Goal: Book appointment/travel/reservation

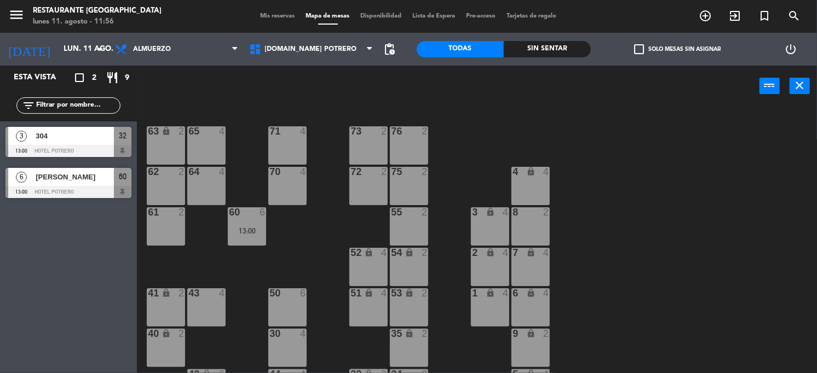
click at [285, 300] on div "50 6" at bounding box center [287, 307] width 38 height 38
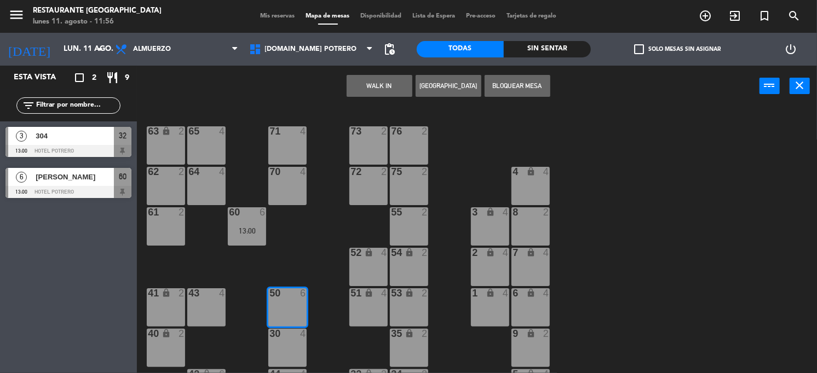
click at [445, 85] on button "[GEOGRAPHIC_DATA]" at bounding box center [448, 86] width 66 height 22
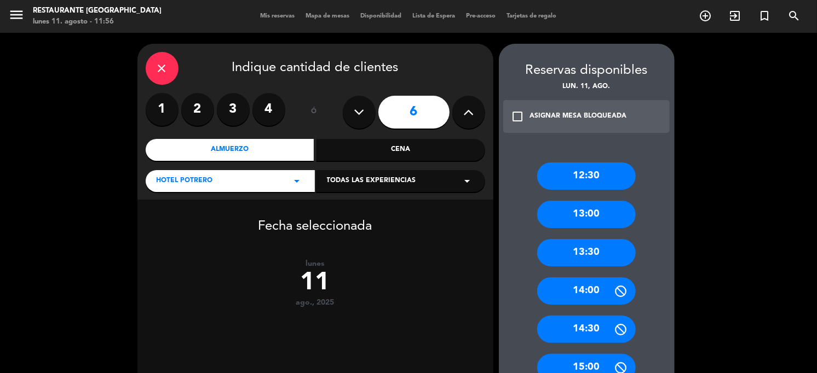
click at [355, 114] on icon at bounding box center [359, 112] width 10 height 16
type input "5"
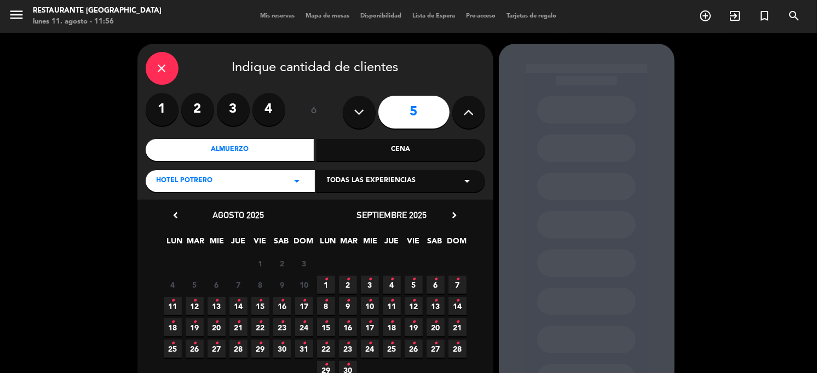
click at [326, 283] on icon "•" at bounding box center [326, 280] width 4 height 18
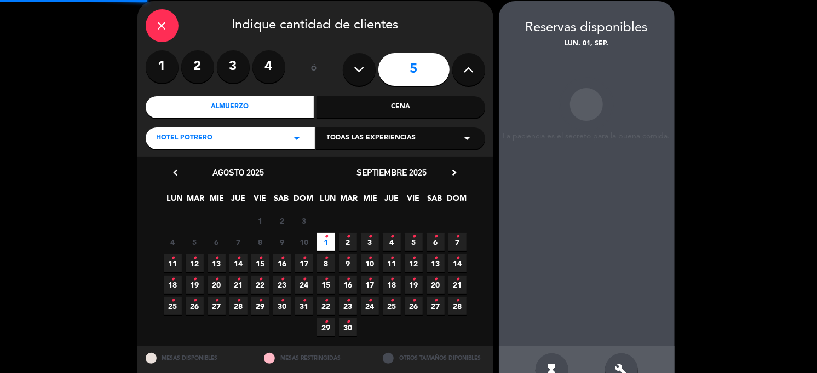
scroll to position [44, 0]
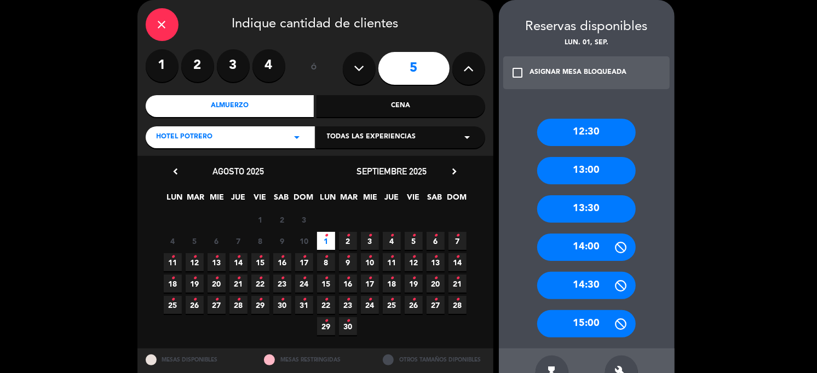
click at [587, 209] on div "13:30" at bounding box center [586, 208] width 99 height 27
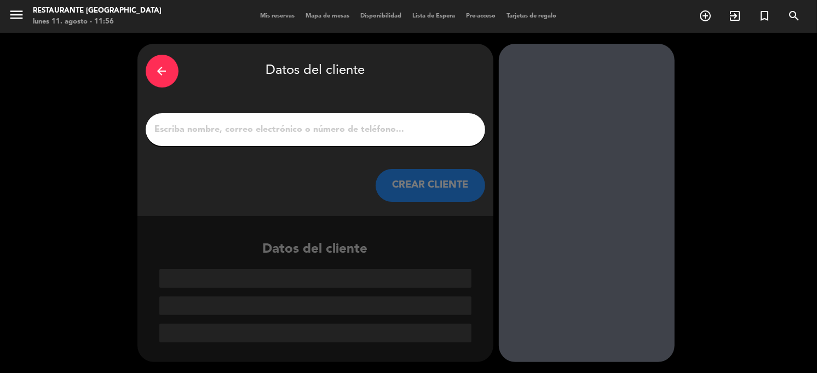
scroll to position [0, 0]
click at [248, 124] on input "1" at bounding box center [315, 129] width 323 height 15
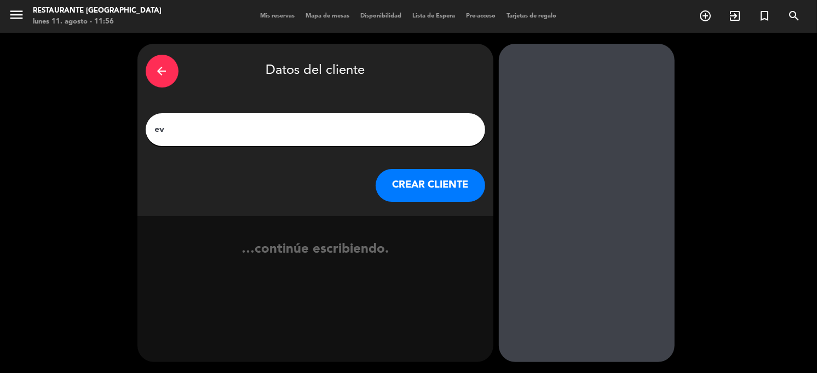
type input "e"
type input "[PERSON_NAME]"
click at [429, 184] on button "CREAR CLIENTE" at bounding box center [429, 185] width 109 height 33
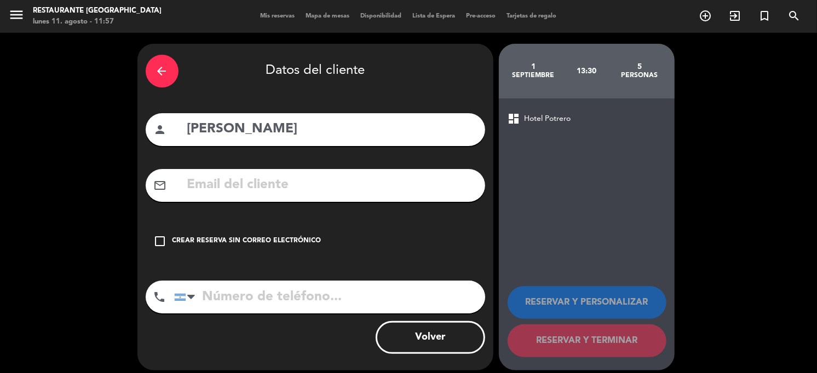
click at [158, 241] on icon "check_box_outline_blank" at bounding box center [160, 241] width 13 height 13
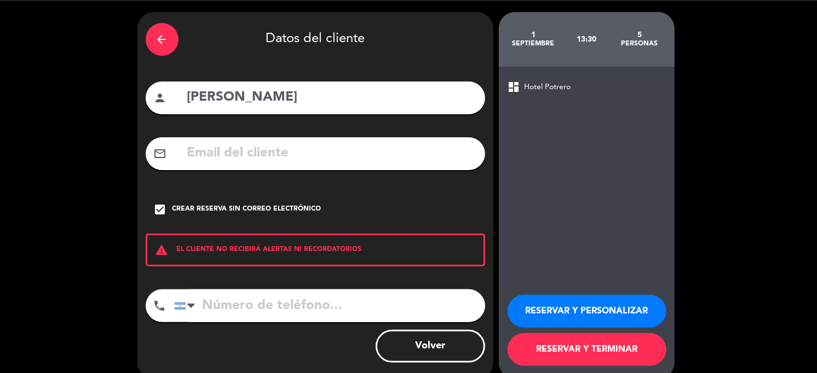
scroll to position [48, 0]
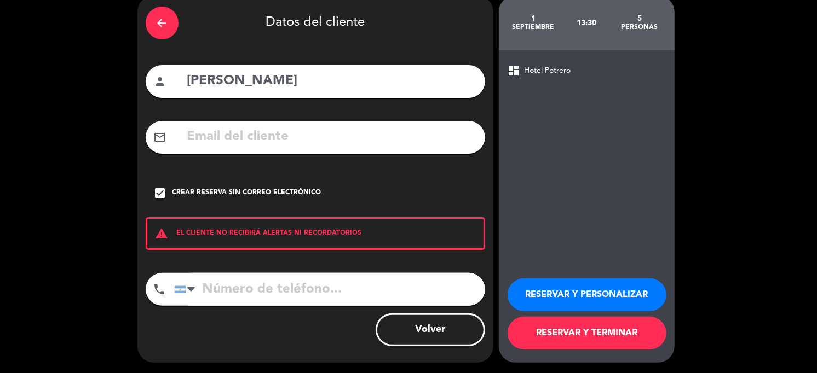
click at [523, 334] on button "RESERVAR Y TERMINAR" at bounding box center [586, 333] width 159 height 33
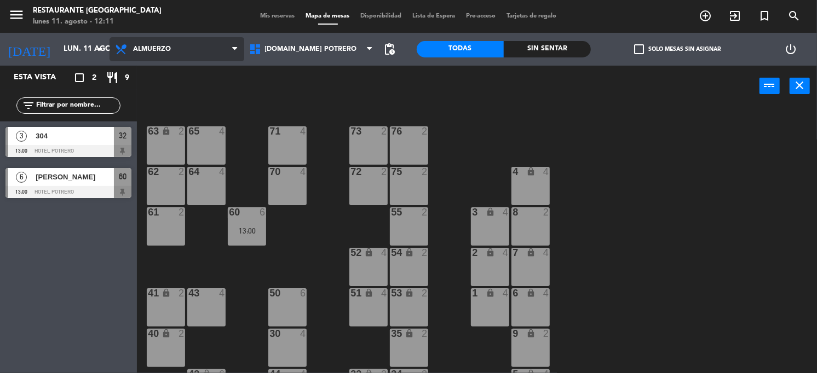
click at [236, 51] on icon at bounding box center [235, 49] width 5 height 9
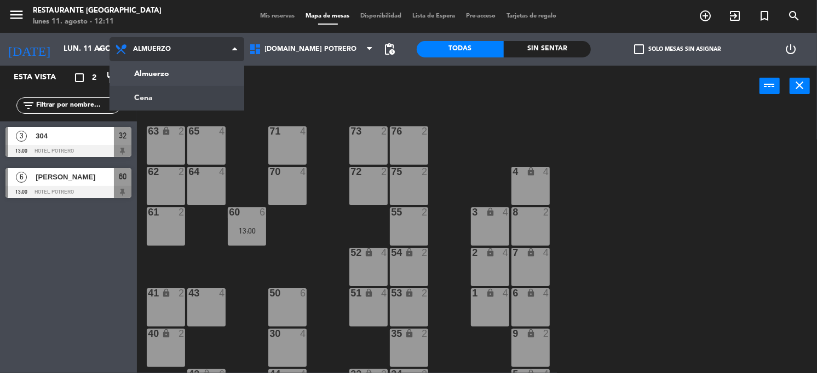
click at [166, 95] on ng-component "menu Restaurante Hotel Potrero [DATE] 11. agosto - 12:11 Mis reservas Mapa de m…" at bounding box center [408, 186] width 817 height 373
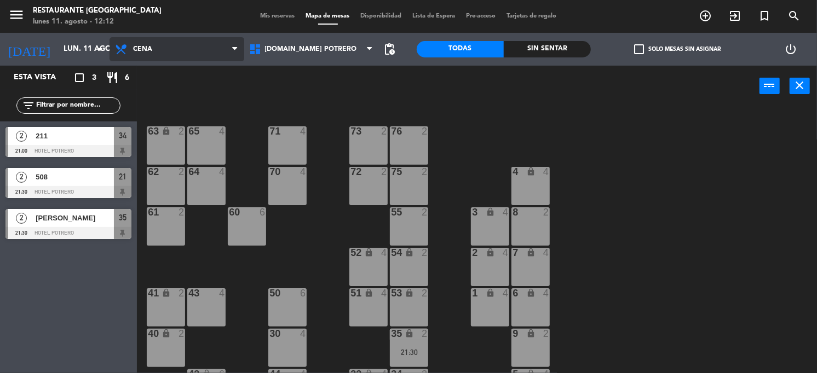
click at [228, 45] on span "Cena" at bounding box center [176, 49] width 135 height 24
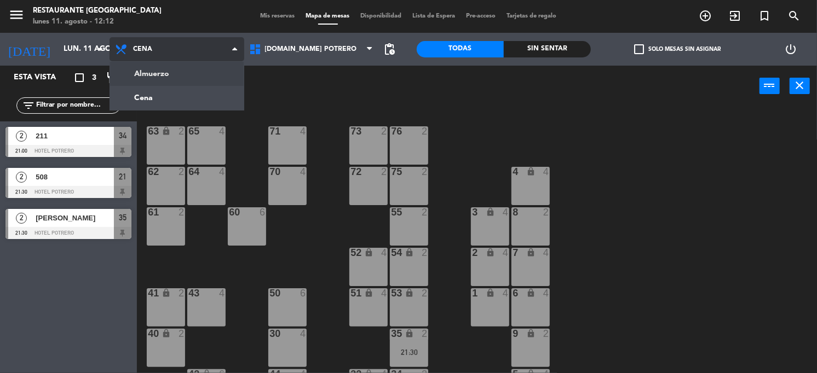
click at [182, 76] on ng-component "menu Restaurante Hotel Potrero [DATE] 11. agosto - 12:12 Mis reservas Mapa de m…" at bounding box center [408, 186] width 817 height 373
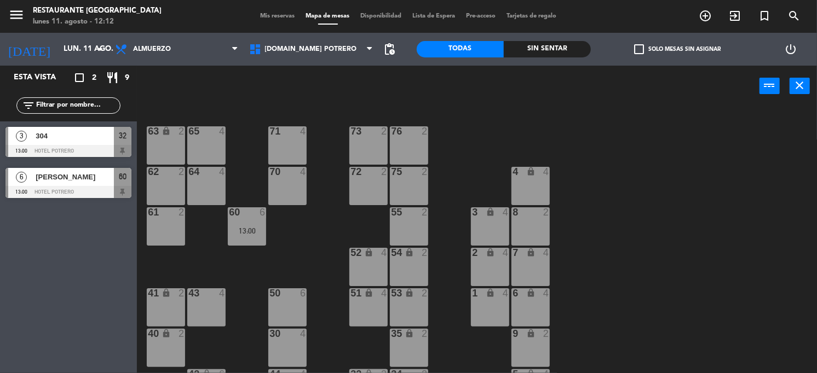
click at [247, 120] on div "65 4 71 4 73 2 76 2 63 lock 2 64 4 62 2 70 4 72 2 75 2 4 lock 4 55 2 60 6 13:00…" at bounding box center [480, 240] width 671 height 267
click at [102, 54] on icon "arrow_drop_down" at bounding box center [100, 49] width 13 height 13
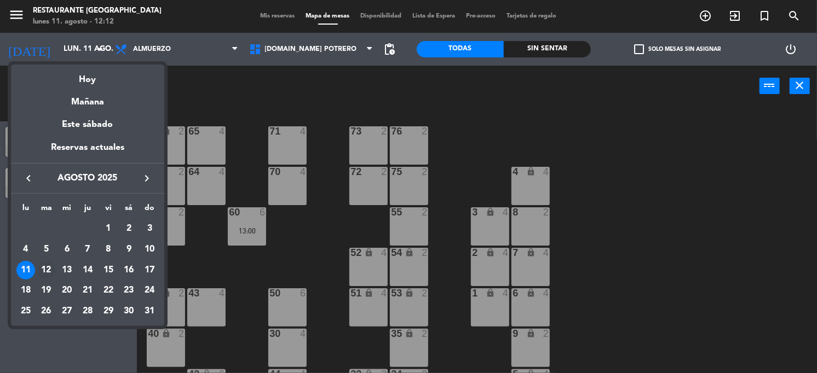
click at [45, 270] on div "12" at bounding box center [46, 270] width 19 height 19
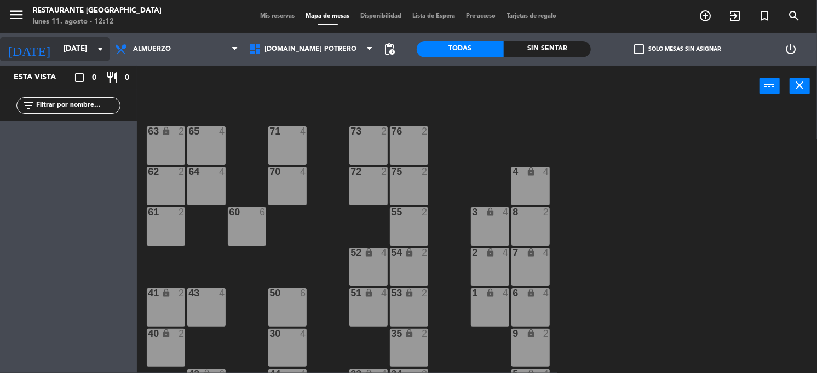
click at [98, 48] on icon "arrow_drop_down" at bounding box center [100, 49] width 13 height 13
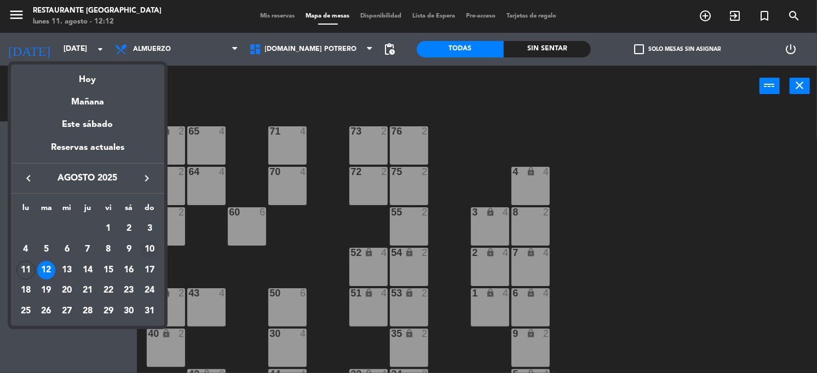
click at [150, 250] on div "10" at bounding box center [149, 249] width 19 height 19
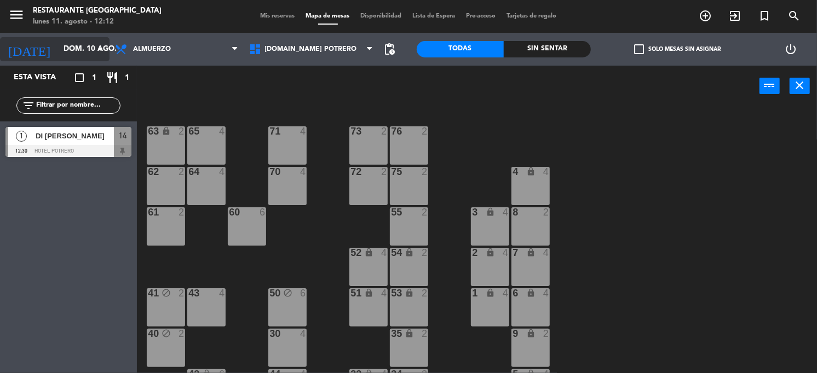
click at [99, 47] on icon "arrow_drop_down" at bounding box center [100, 49] width 13 height 13
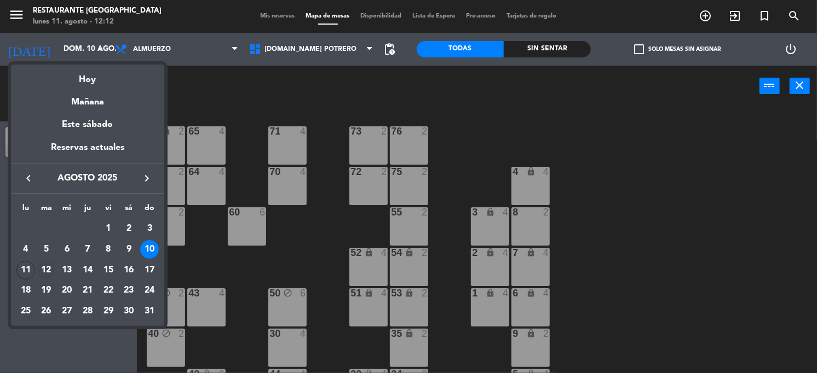
click at [44, 265] on div "12" at bounding box center [46, 270] width 19 height 19
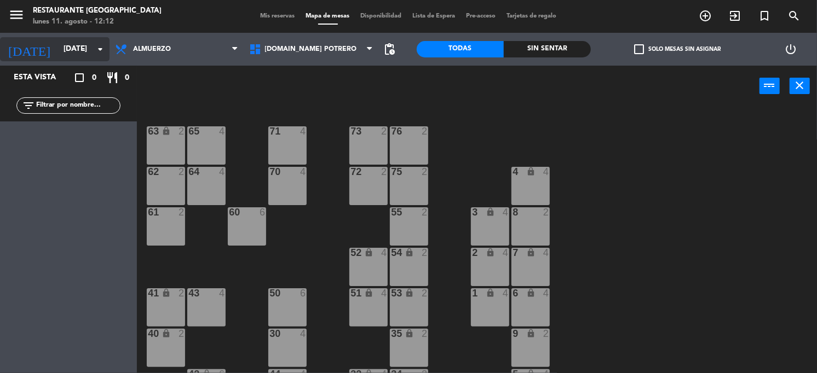
click at [104, 43] on icon "arrow_drop_down" at bounding box center [100, 49] width 13 height 13
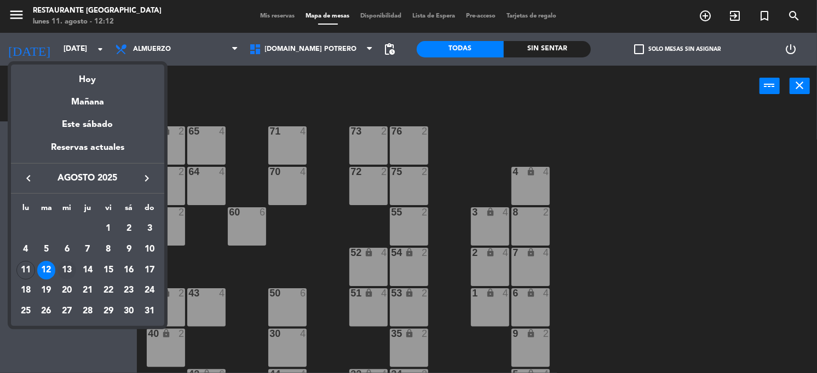
click at [64, 271] on div "13" at bounding box center [66, 270] width 19 height 19
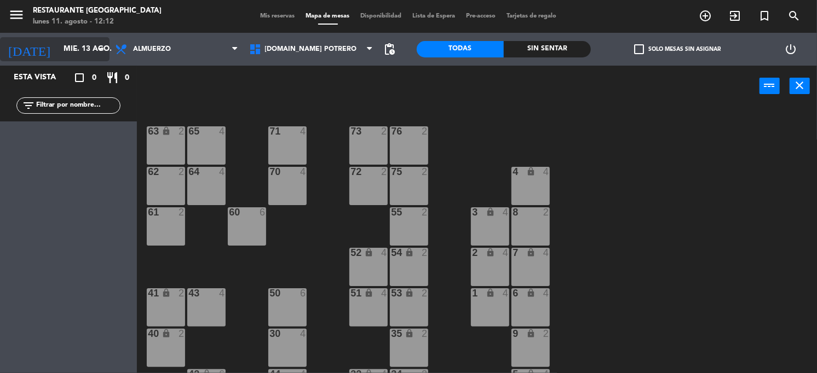
click at [96, 50] on icon "arrow_drop_down" at bounding box center [100, 49] width 13 height 13
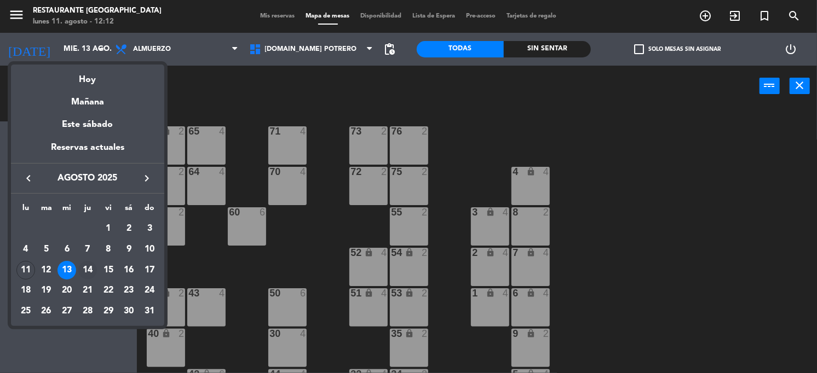
click at [83, 269] on div "14" at bounding box center [87, 270] width 19 height 19
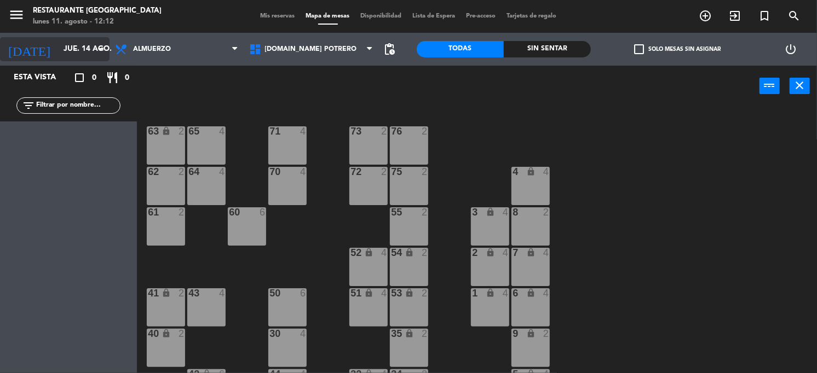
click at [99, 49] on icon "arrow_drop_down" at bounding box center [100, 49] width 13 height 13
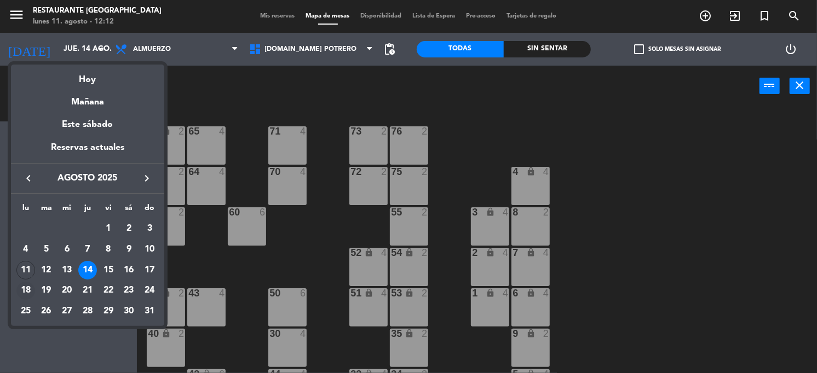
click at [21, 288] on div "18" at bounding box center [25, 291] width 19 height 19
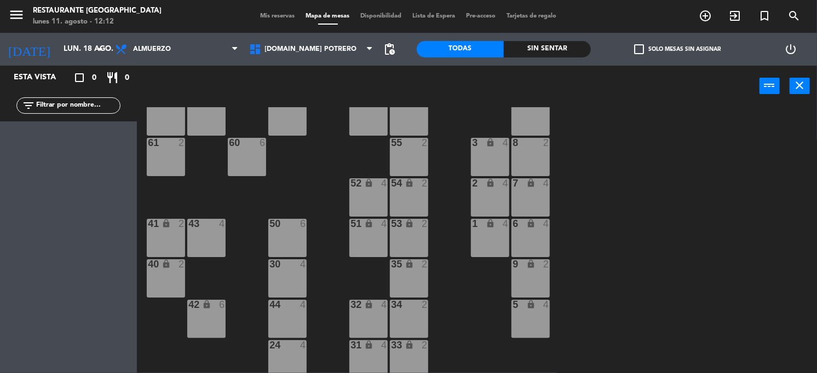
scroll to position [155, 0]
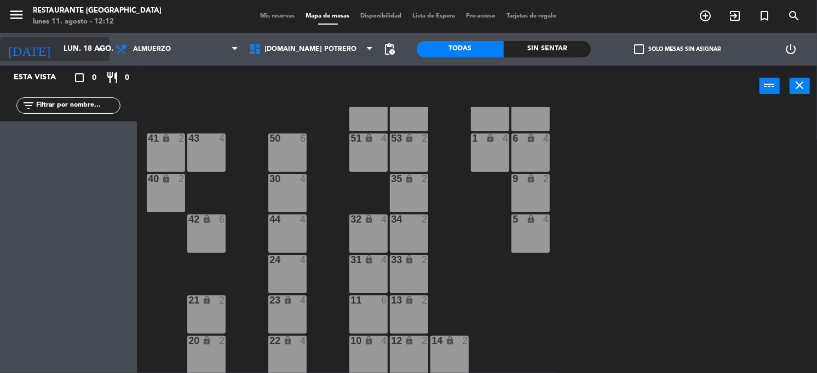
click at [99, 44] on icon "arrow_drop_down" at bounding box center [100, 49] width 13 height 13
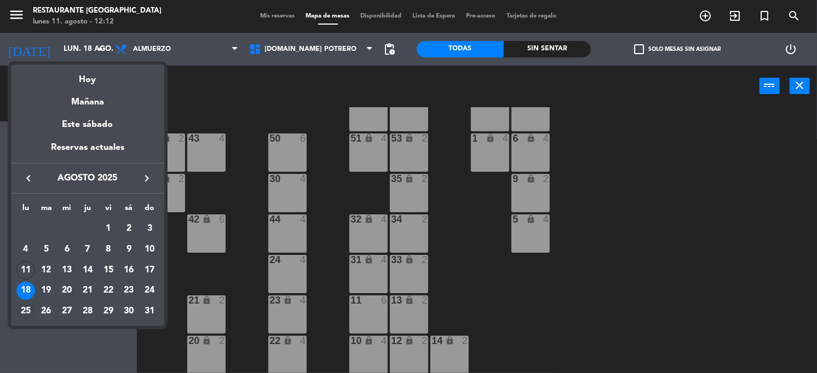
click at [27, 309] on div "25" at bounding box center [25, 311] width 19 height 19
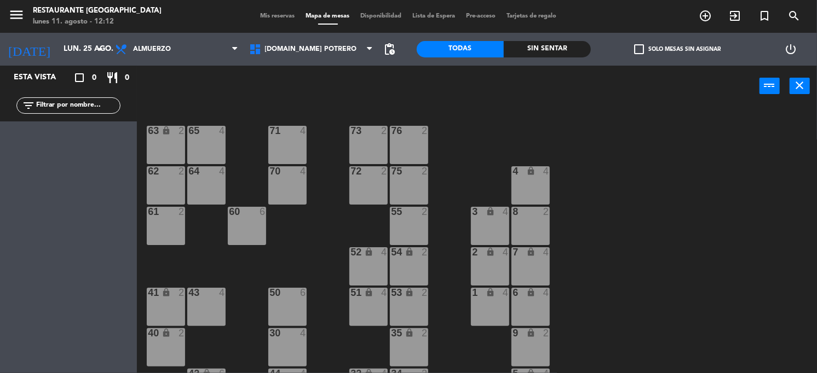
scroll to position [0, 0]
click at [99, 53] on icon "arrow_drop_down" at bounding box center [100, 49] width 13 height 13
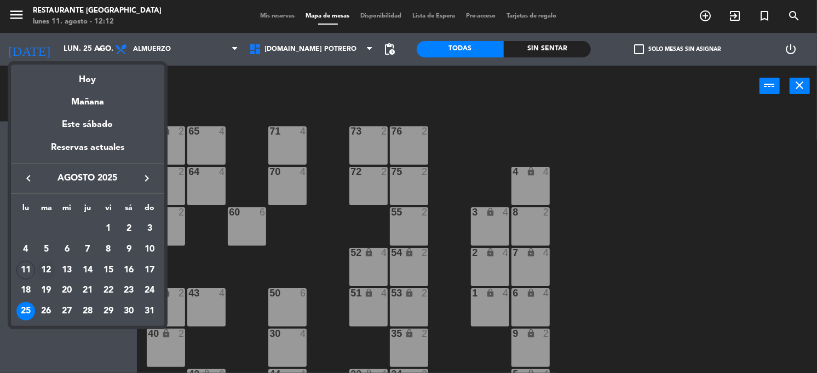
click at [45, 269] on div "12" at bounding box center [46, 270] width 19 height 19
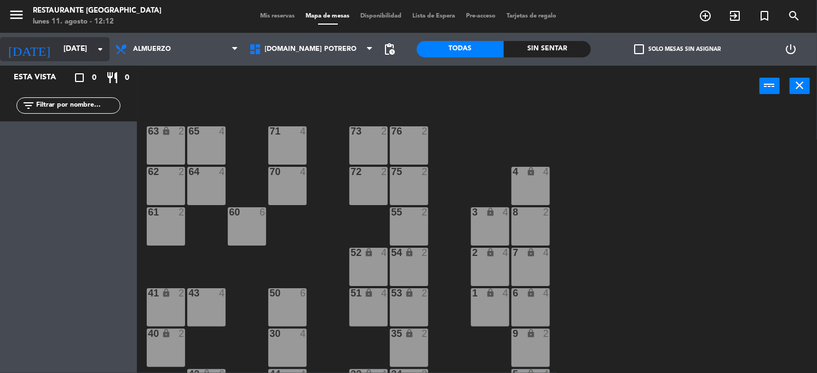
click at [102, 47] on icon "arrow_drop_down" at bounding box center [100, 49] width 13 height 13
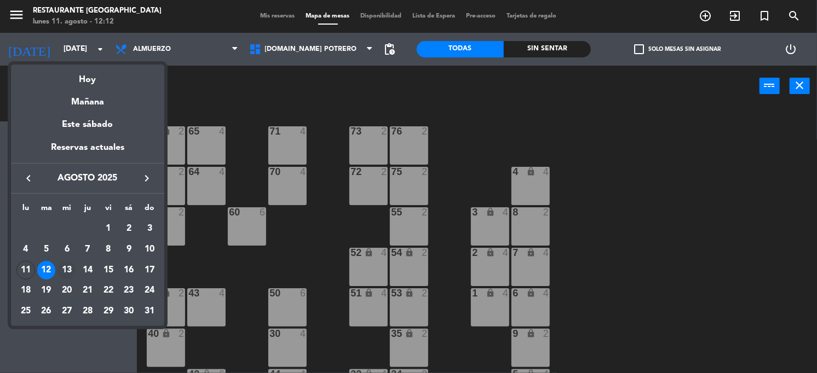
click at [65, 271] on div "13" at bounding box center [66, 270] width 19 height 19
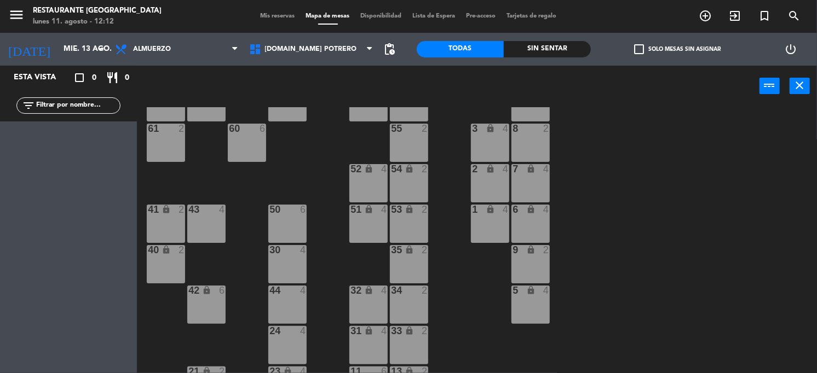
scroll to position [155, 0]
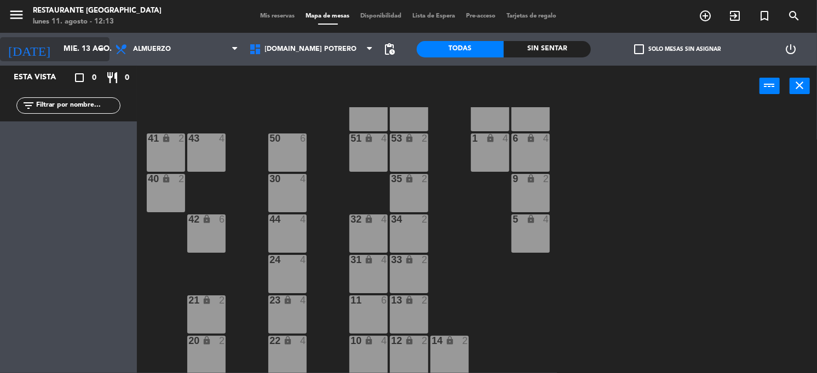
click at [85, 42] on input "mié. 13 ago." at bounding box center [109, 49] width 103 height 20
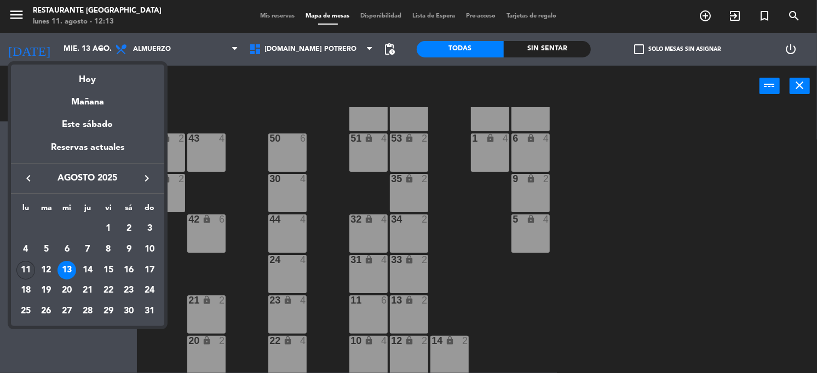
click at [28, 273] on div "11" at bounding box center [25, 270] width 19 height 19
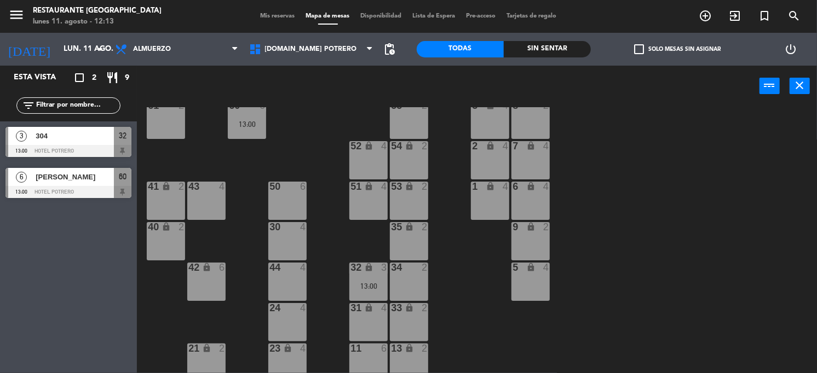
scroll to position [0, 0]
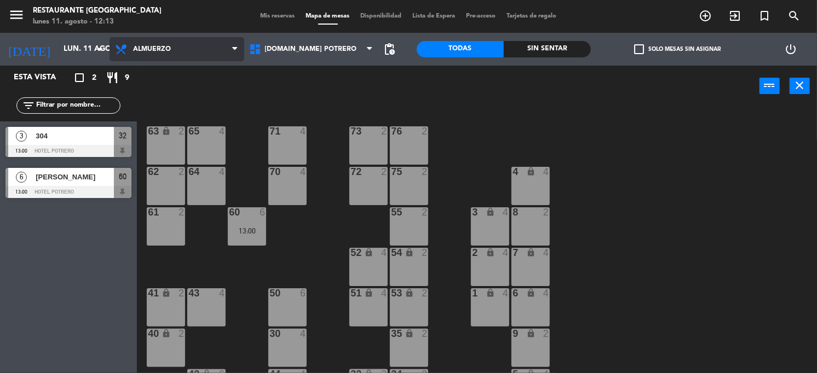
click at [237, 46] on icon at bounding box center [235, 49] width 5 height 9
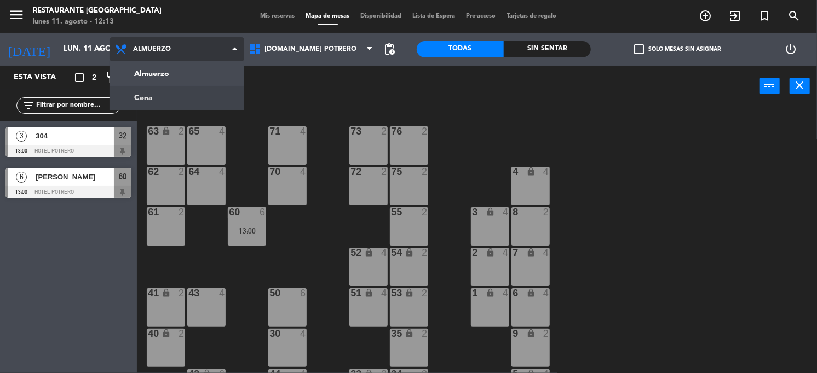
click at [184, 100] on ng-component "menu Restaurante Hotel Potrero [DATE] 11. agosto - 12:13 Mis reservas Mapa de m…" at bounding box center [408, 186] width 817 height 373
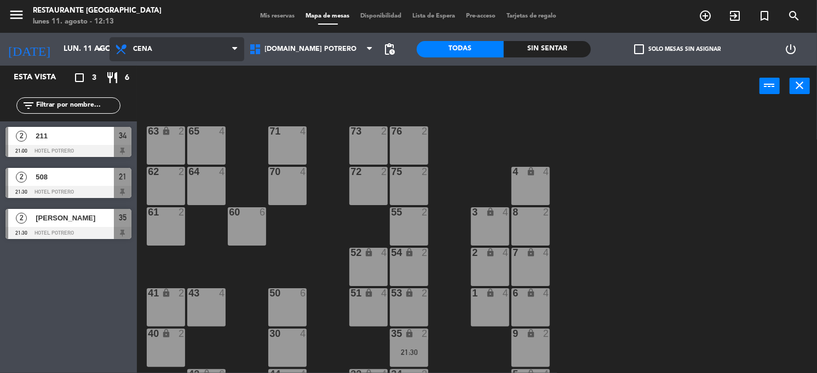
click at [216, 43] on span "Cena" at bounding box center [176, 49] width 135 height 24
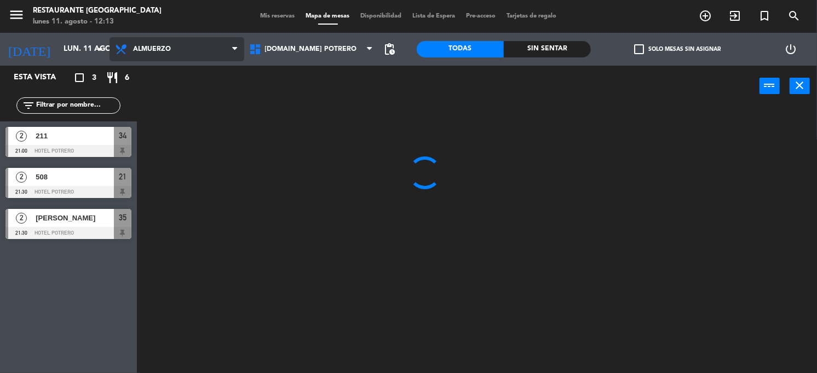
click at [178, 71] on ng-component "menu Restaurante Hotel Potrero [DATE] 11. agosto - 12:13 Mis reservas Mapa de m…" at bounding box center [408, 186] width 817 height 373
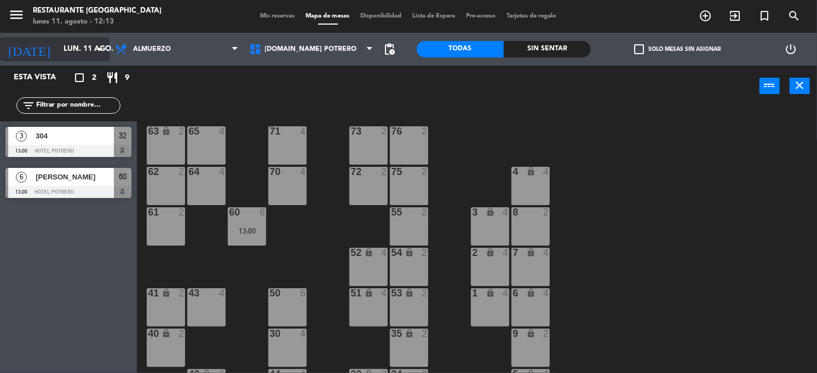
click at [99, 43] on icon "arrow_drop_down" at bounding box center [100, 49] width 13 height 13
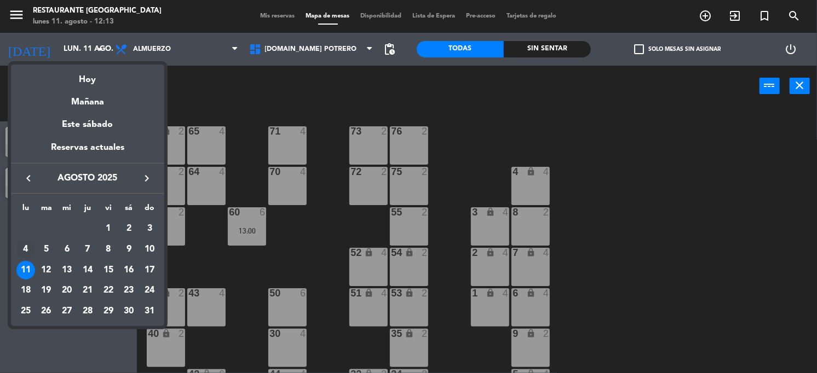
click at [24, 248] on div "4" at bounding box center [25, 249] width 19 height 19
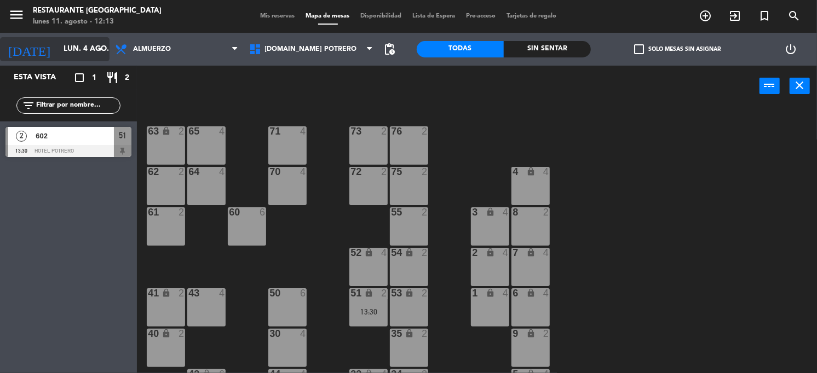
click at [99, 52] on icon "arrow_drop_down" at bounding box center [100, 49] width 13 height 13
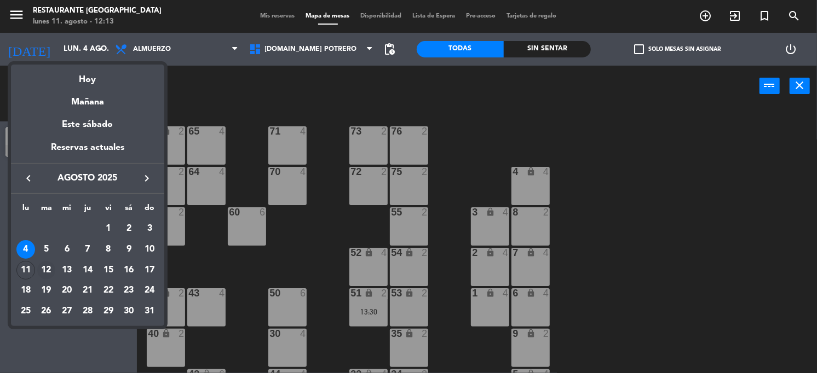
click at [48, 266] on div "12" at bounding box center [46, 270] width 19 height 19
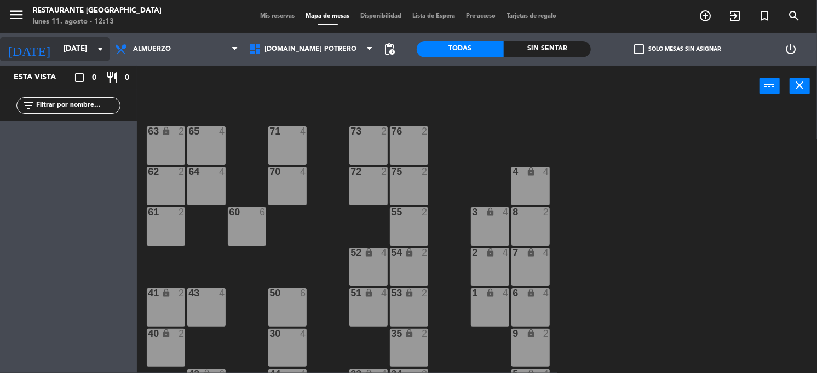
click at [94, 47] on icon "arrow_drop_down" at bounding box center [100, 49] width 13 height 13
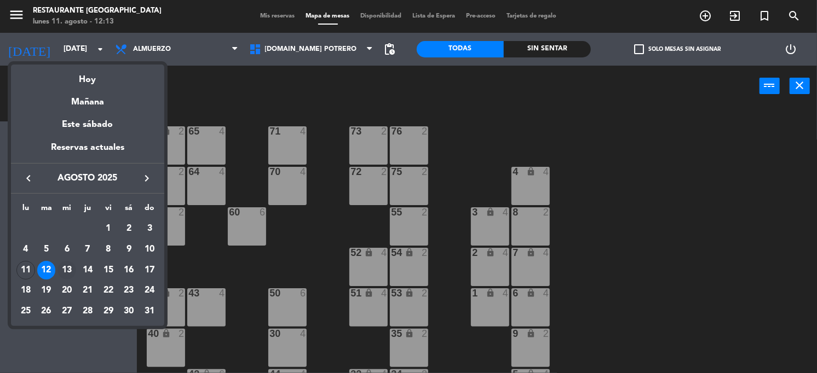
click at [66, 271] on div "13" at bounding box center [66, 270] width 19 height 19
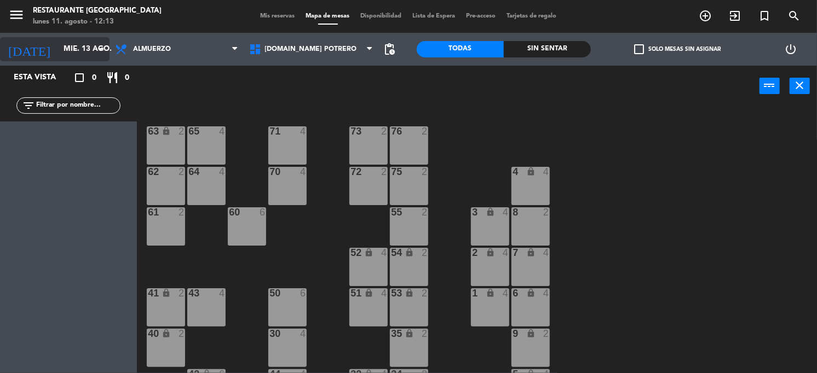
click at [97, 51] on icon "arrow_drop_down" at bounding box center [100, 49] width 13 height 13
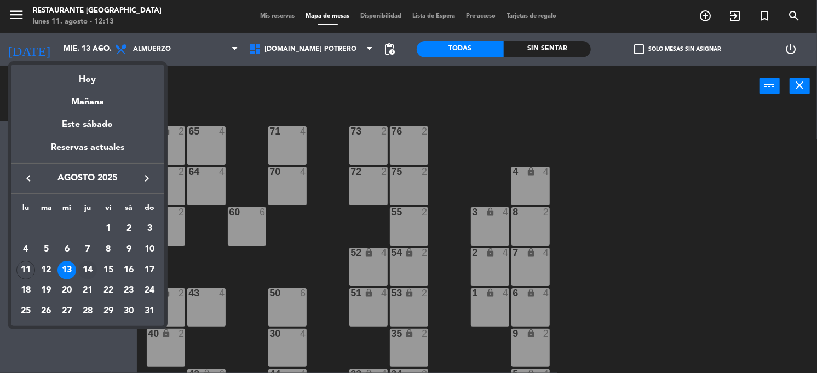
click at [85, 271] on div "14" at bounding box center [87, 270] width 19 height 19
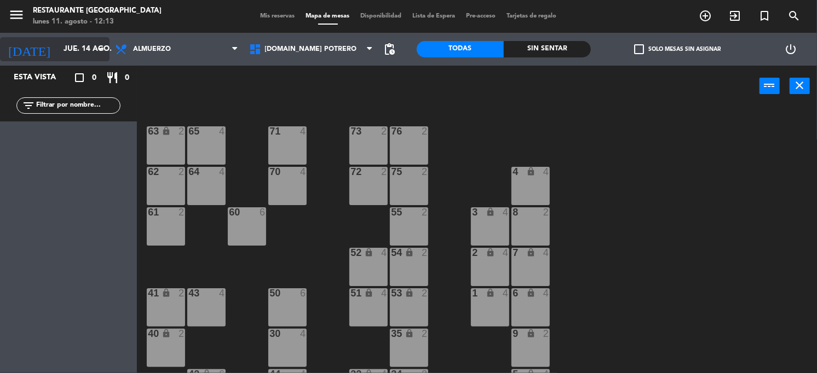
click at [98, 47] on icon "arrow_drop_down" at bounding box center [100, 49] width 13 height 13
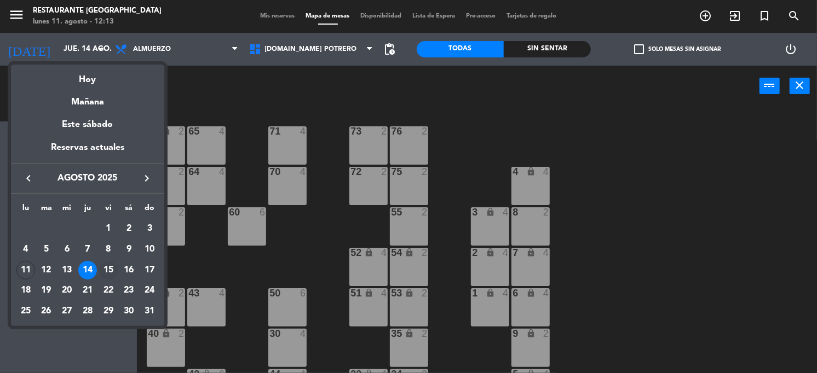
click at [108, 271] on div "15" at bounding box center [108, 270] width 19 height 19
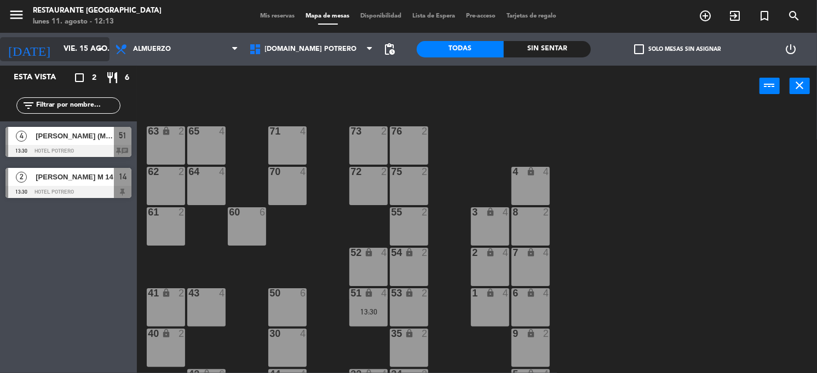
click at [101, 47] on icon "arrow_drop_down" at bounding box center [100, 49] width 13 height 13
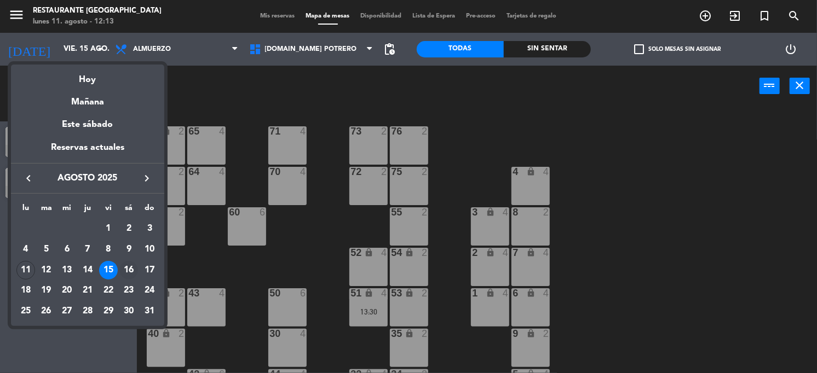
click at [132, 271] on div "16" at bounding box center [128, 270] width 19 height 19
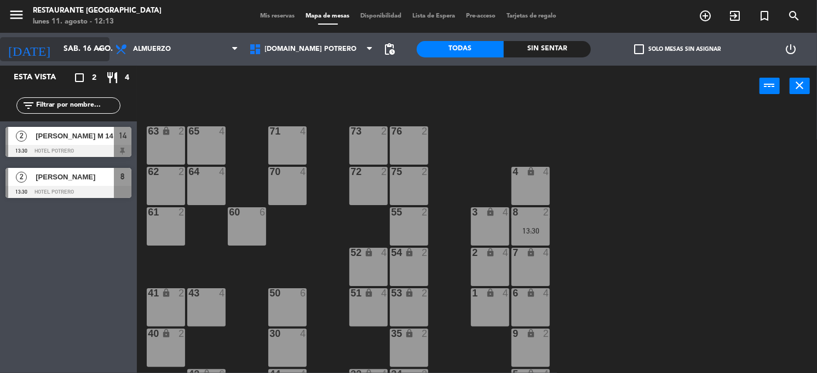
click at [95, 49] on icon "arrow_drop_down" at bounding box center [100, 49] width 13 height 13
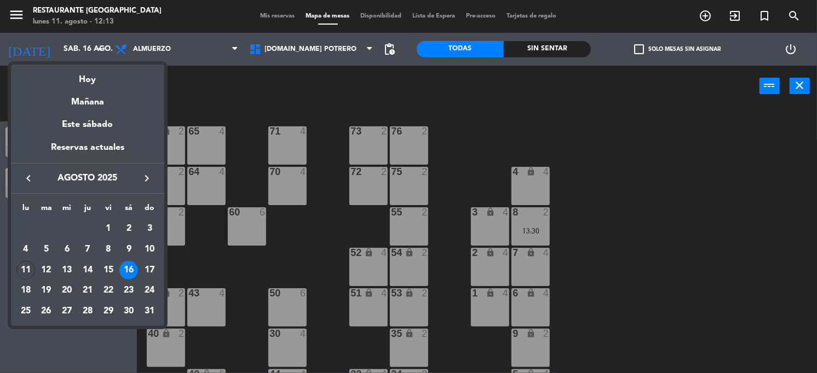
click at [151, 269] on div "17" at bounding box center [149, 270] width 19 height 19
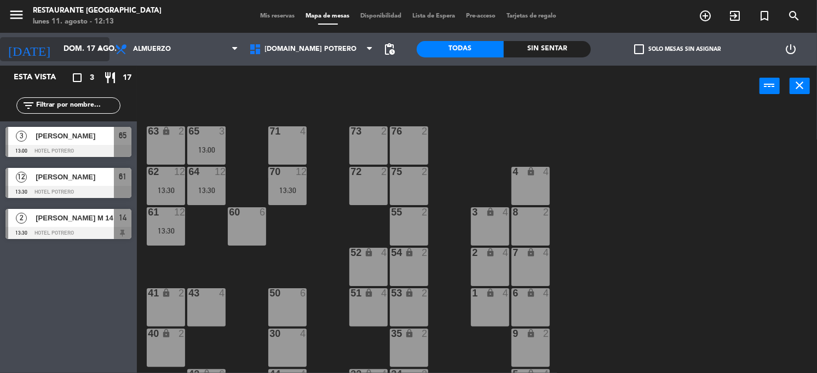
click at [101, 43] on icon "arrow_drop_down" at bounding box center [100, 49] width 13 height 13
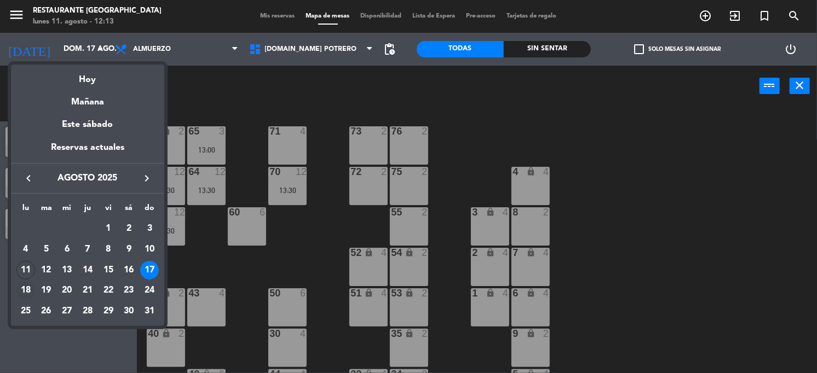
click at [29, 288] on div "18" at bounding box center [25, 291] width 19 height 19
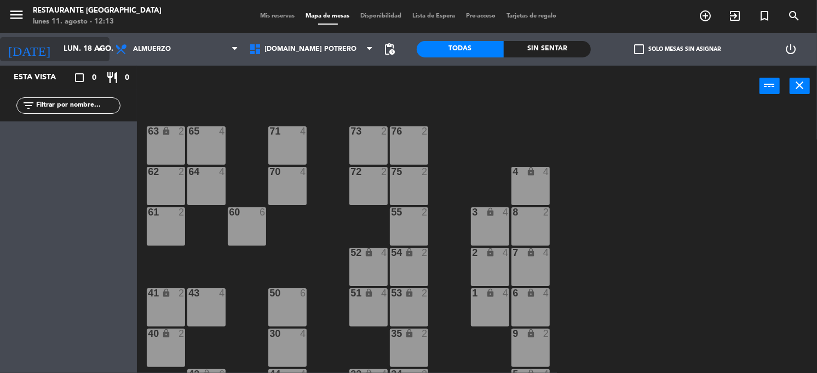
click at [91, 43] on input "lun. 18 ago." at bounding box center [109, 49] width 103 height 20
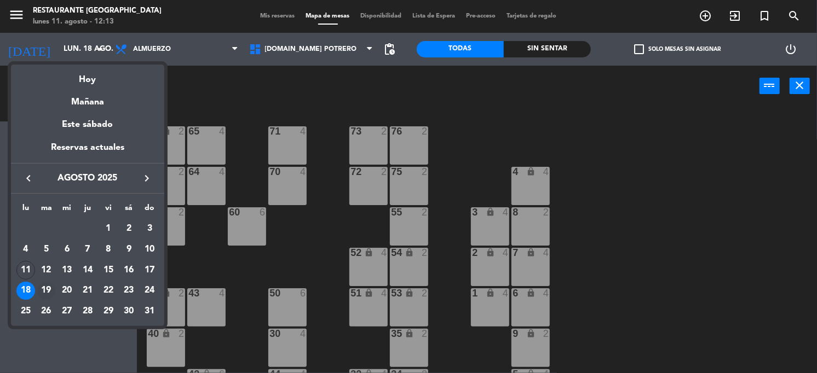
click at [45, 294] on div "19" at bounding box center [46, 291] width 19 height 19
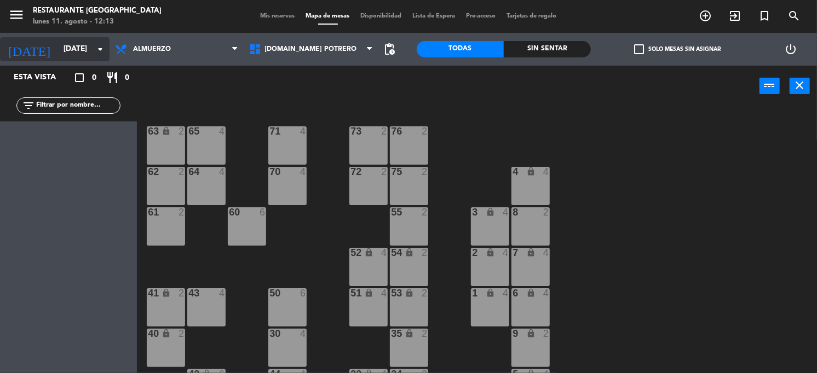
click at [97, 51] on icon "arrow_drop_down" at bounding box center [100, 49] width 13 height 13
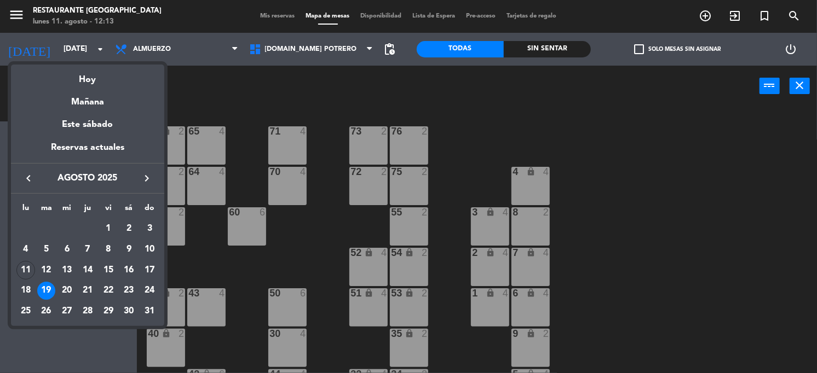
click at [66, 292] on div "20" at bounding box center [66, 291] width 19 height 19
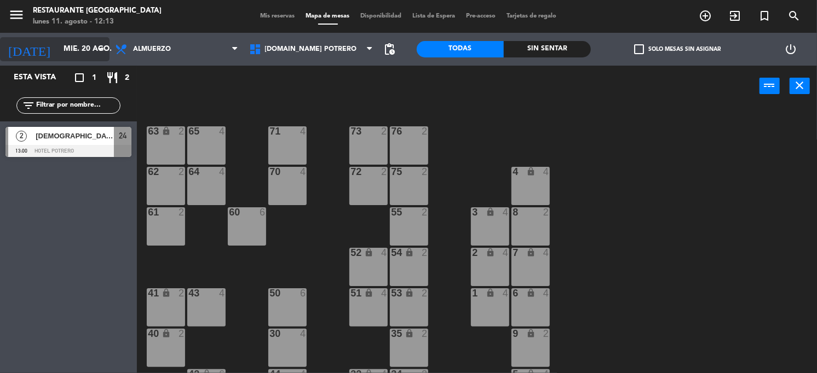
click at [102, 59] on input "mié. 20 ago." at bounding box center [109, 49] width 103 height 20
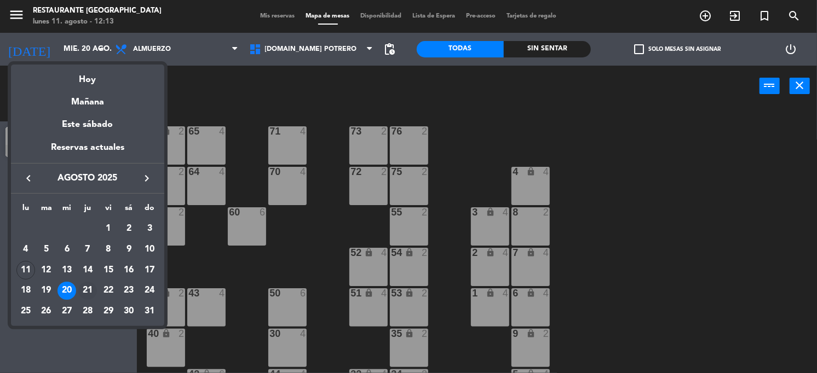
click at [88, 288] on div "21" at bounding box center [87, 291] width 19 height 19
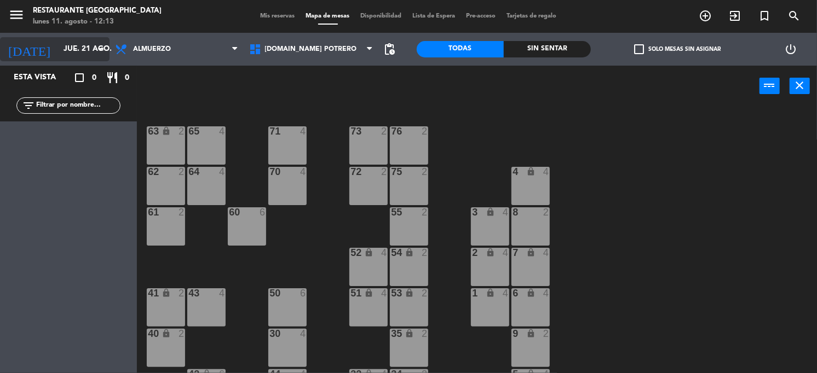
click at [105, 48] on icon "arrow_drop_down" at bounding box center [100, 49] width 13 height 13
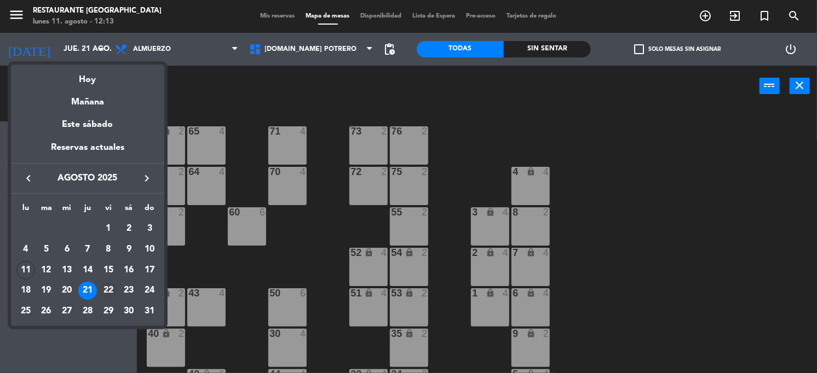
click at [106, 296] on div "22" at bounding box center [108, 291] width 19 height 19
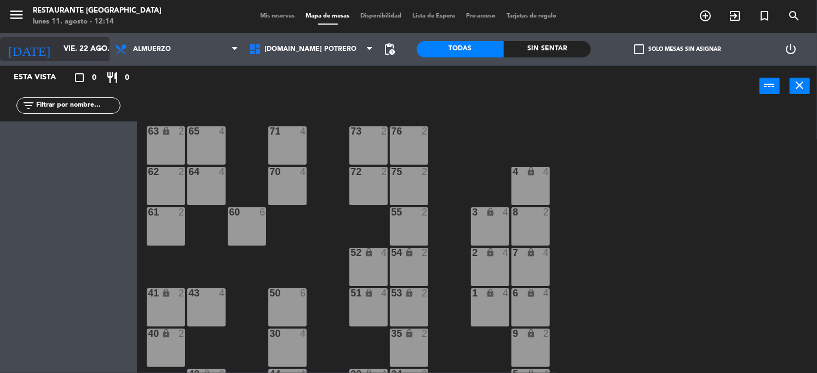
click at [100, 47] on icon "arrow_drop_down" at bounding box center [100, 49] width 13 height 13
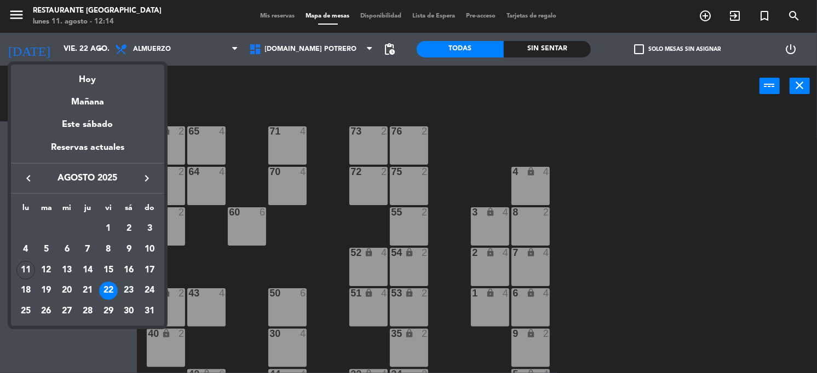
click at [128, 291] on div "23" at bounding box center [128, 291] width 19 height 19
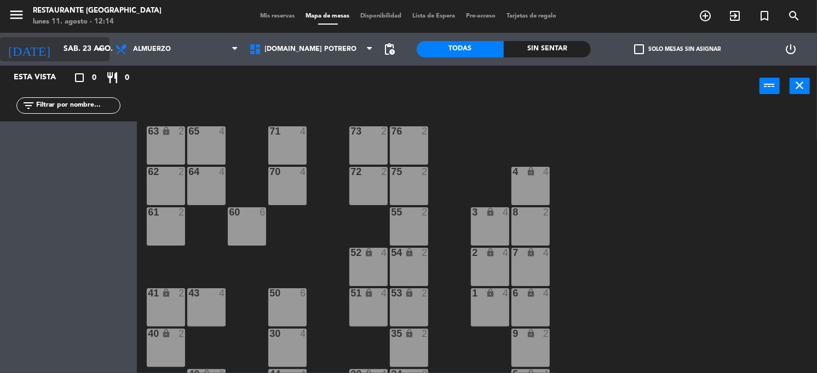
click at [101, 46] on icon "arrow_drop_down" at bounding box center [100, 49] width 13 height 13
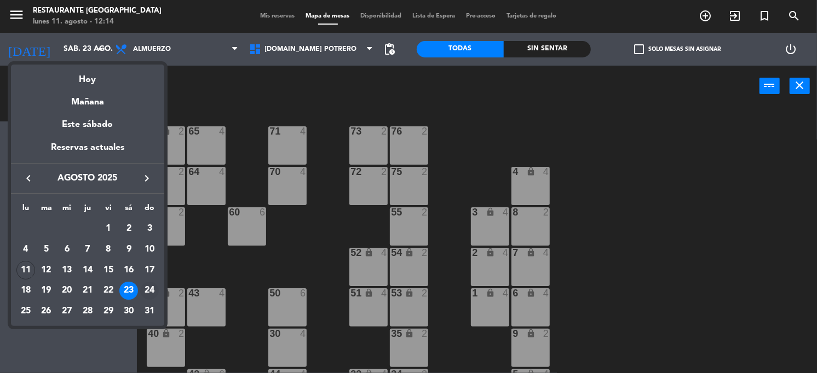
click at [148, 292] on div "24" at bounding box center [149, 291] width 19 height 19
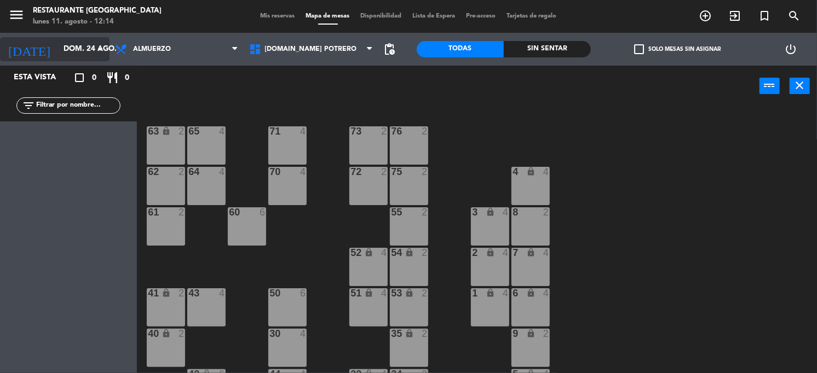
click at [100, 47] on icon "arrow_drop_down" at bounding box center [100, 49] width 13 height 13
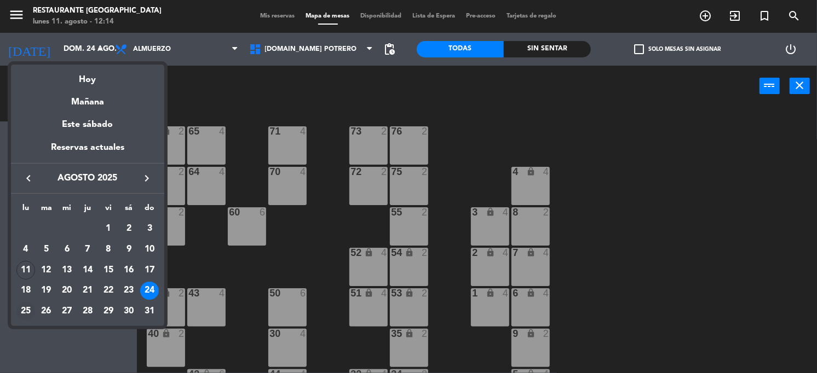
click at [26, 308] on div "25" at bounding box center [25, 311] width 19 height 19
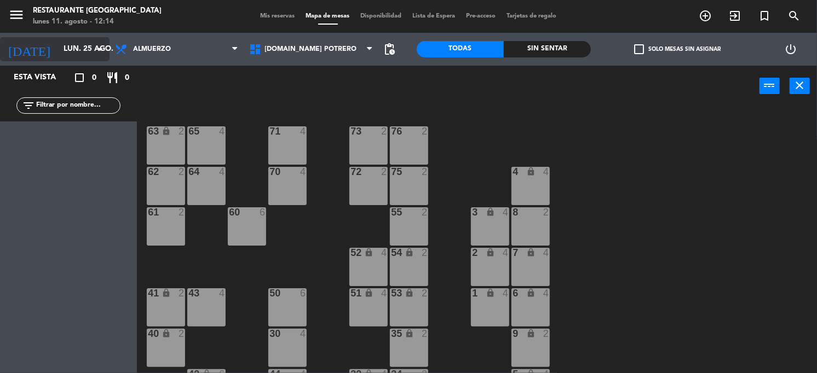
click at [103, 56] on input "lun. 25 ago." at bounding box center [109, 49] width 103 height 20
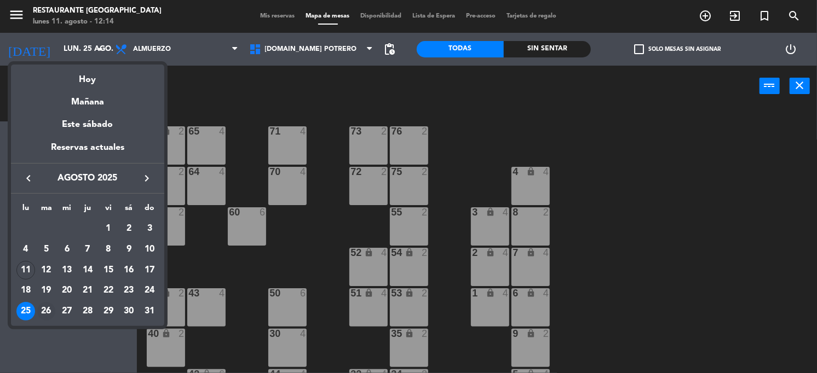
click at [44, 313] on div "26" at bounding box center [46, 311] width 19 height 19
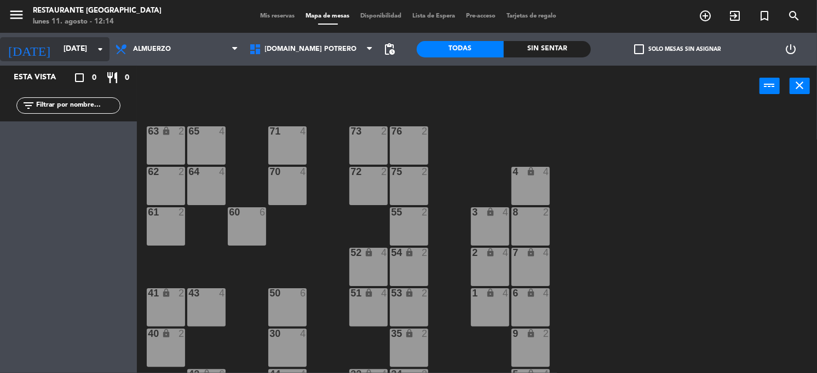
click at [105, 49] on div "[DATE] [DATE] arrow_drop_down" at bounding box center [54, 49] width 109 height 24
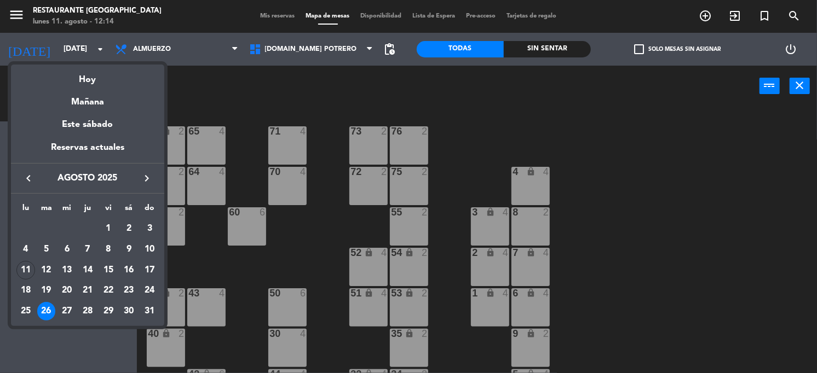
click at [65, 311] on div "27" at bounding box center [66, 311] width 19 height 19
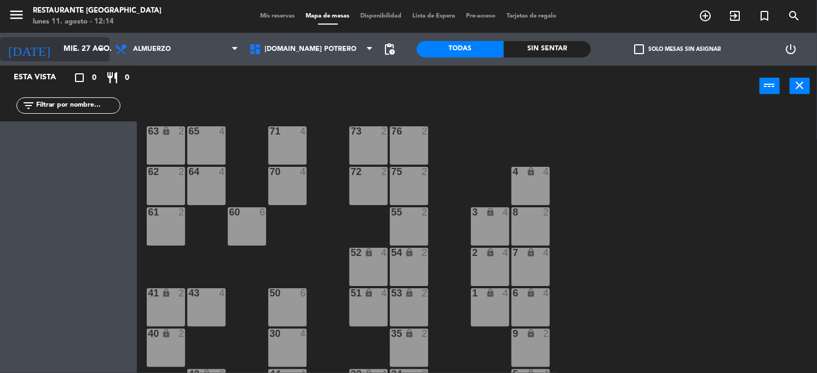
click at [100, 49] on icon "arrow_drop_down" at bounding box center [100, 49] width 13 height 13
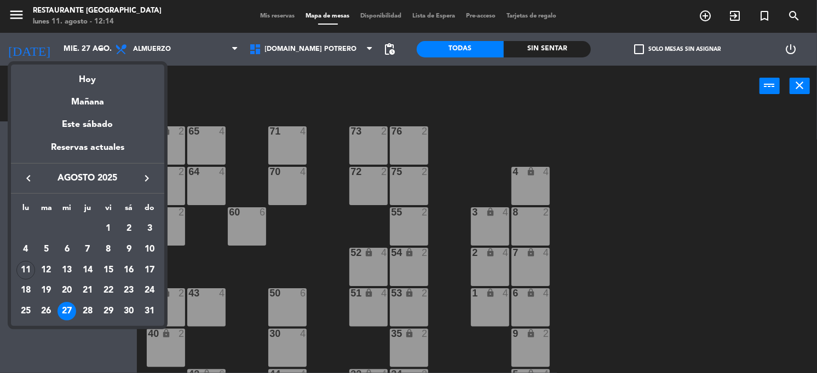
click at [83, 313] on div "28" at bounding box center [87, 311] width 19 height 19
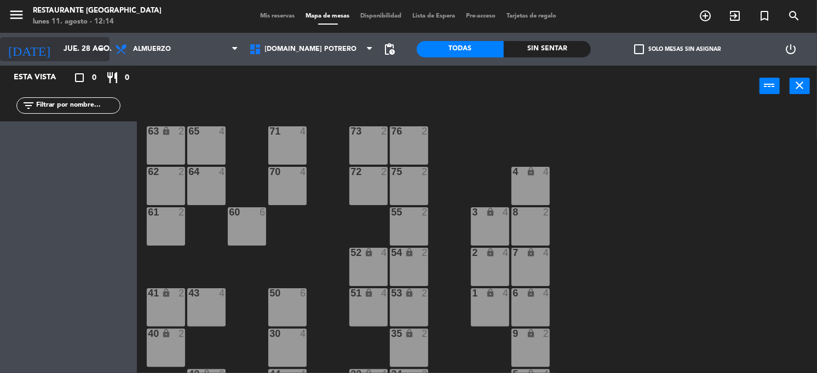
click at [96, 49] on icon "arrow_drop_down" at bounding box center [100, 49] width 13 height 13
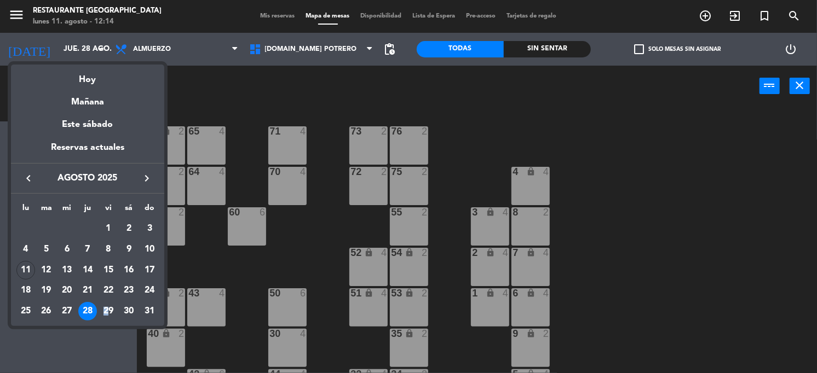
click at [105, 309] on div "29" at bounding box center [108, 311] width 19 height 19
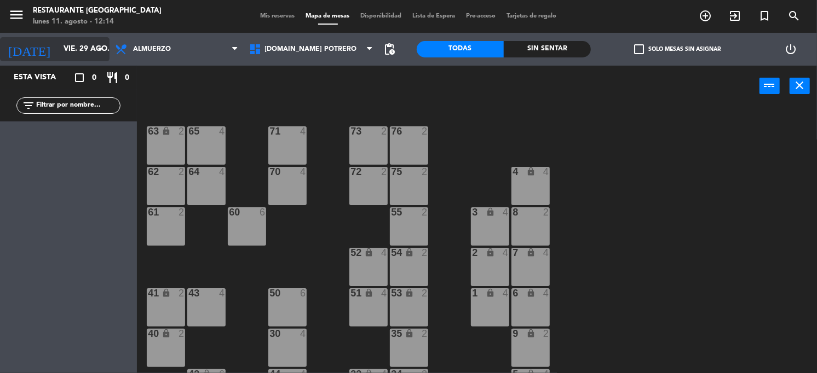
click at [102, 48] on icon "arrow_drop_down" at bounding box center [100, 49] width 13 height 13
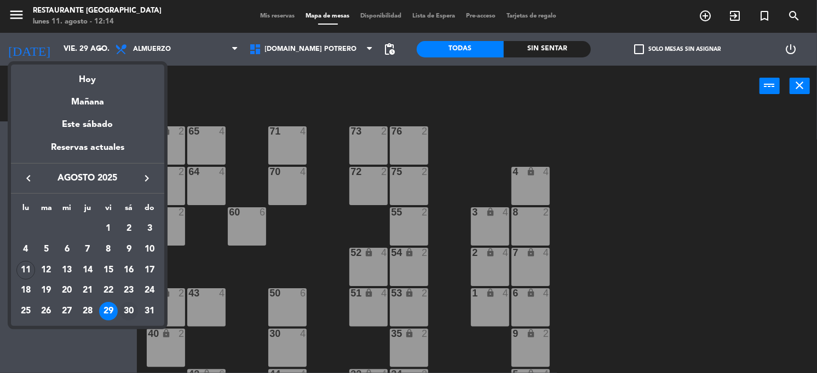
click at [128, 308] on div "30" at bounding box center [128, 311] width 19 height 19
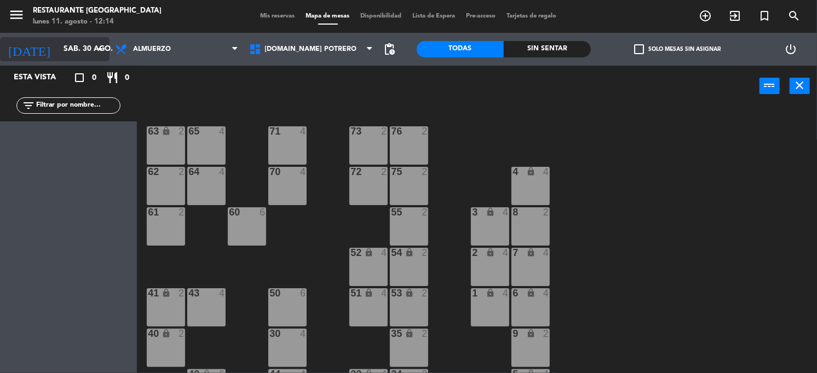
click at [102, 48] on icon "arrow_drop_down" at bounding box center [100, 49] width 13 height 13
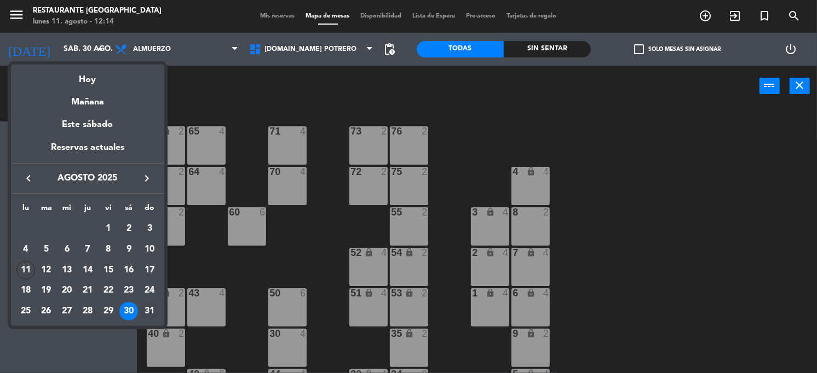
click at [150, 309] on div "31" at bounding box center [149, 311] width 19 height 19
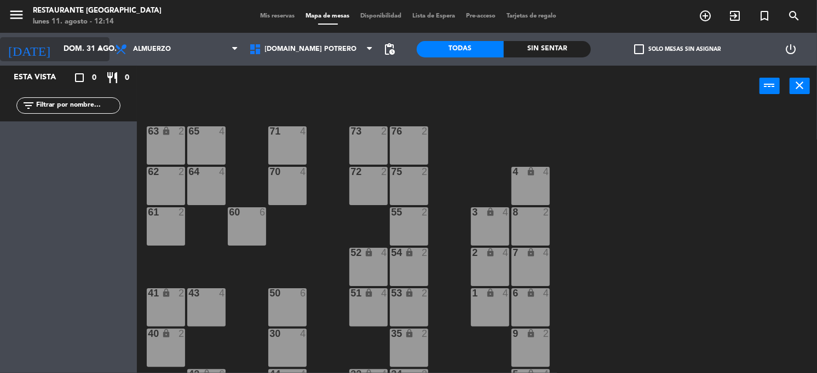
click at [99, 47] on icon "arrow_drop_down" at bounding box center [100, 49] width 13 height 13
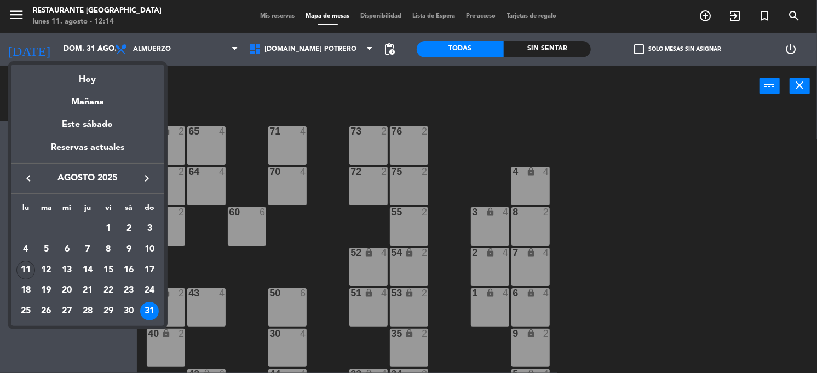
click at [27, 270] on div "11" at bounding box center [25, 270] width 19 height 19
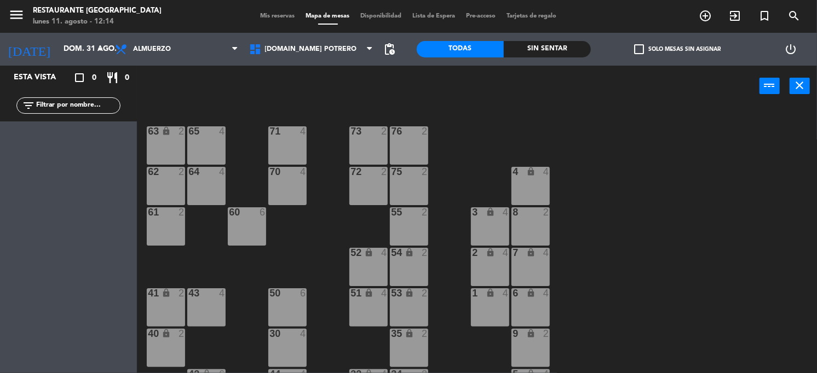
type input "lun. 11 ago."
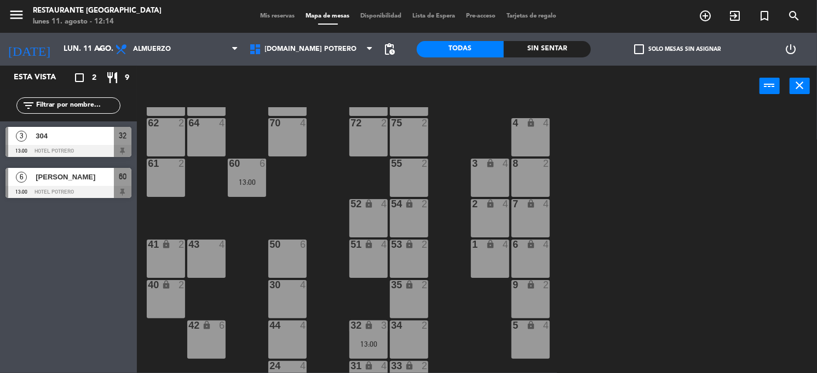
scroll to position [155, 0]
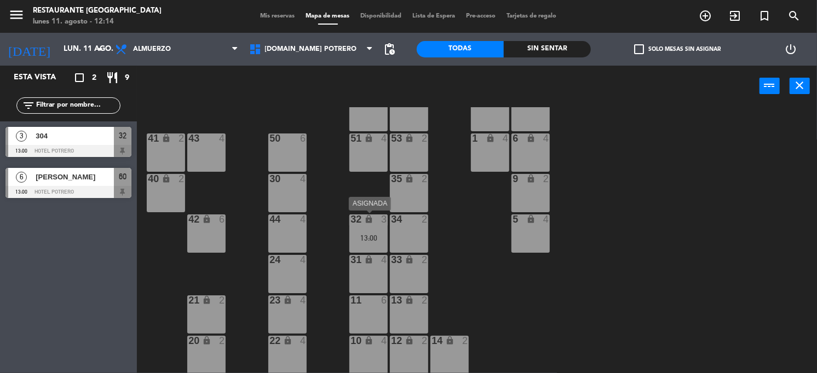
click at [357, 239] on div "13:00" at bounding box center [368, 238] width 38 height 8
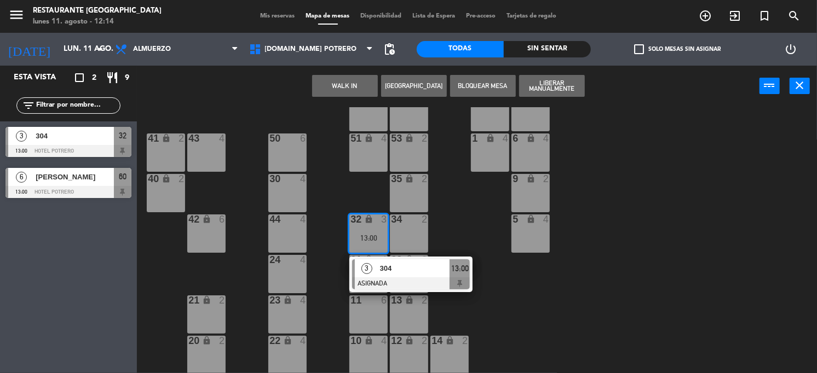
drag, startPoint x: 598, startPoint y: 300, endPoint x: 588, endPoint y: 303, distance: 9.9
click at [598, 301] on div "65 4 71 4 73 2 76 2 63 lock 2 64 4 62 2 70 4 72 2 75 2 4 lock 4 55 2 60 6 13:00…" at bounding box center [480, 240] width 671 height 267
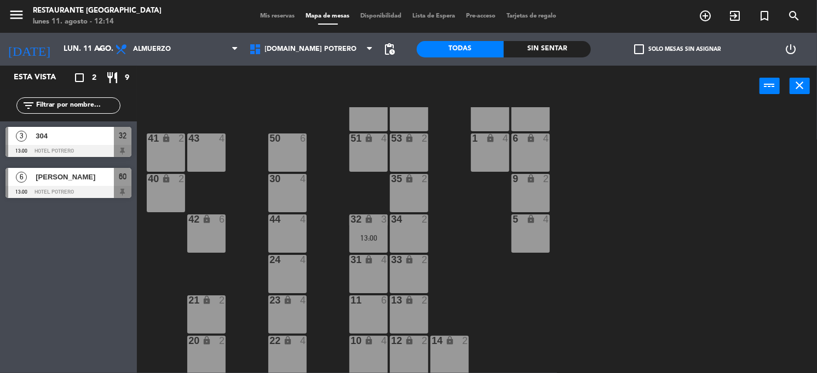
click at [297, 160] on div "50 6" at bounding box center [287, 153] width 38 height 38
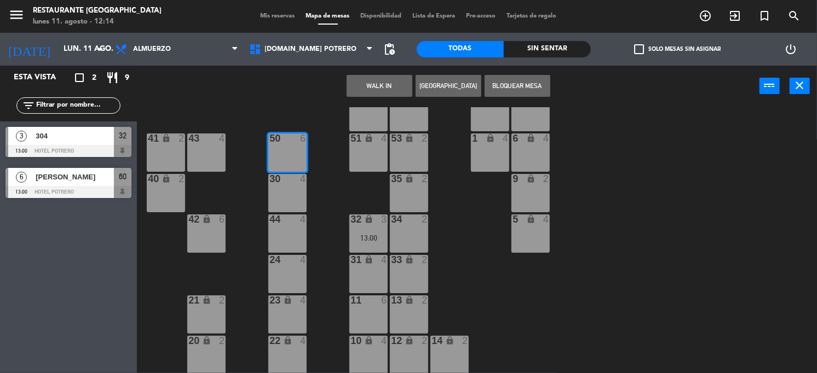
click at [431, 84] on button "[GEOGRAPHIC_DATA]" at bounding box center [448, 86] width 66 height 22
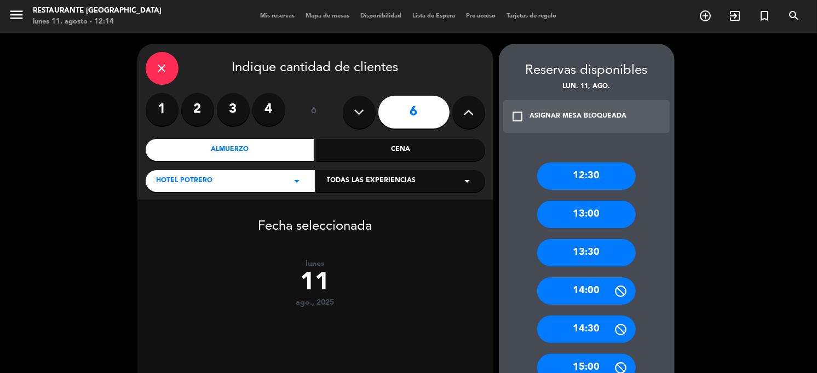
click at [352, 116] on button at bounding box center [359, 112] width 33 height 33
type input "5"
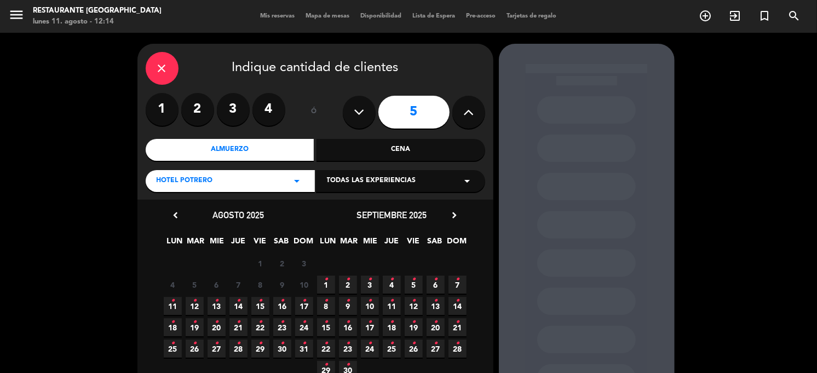
click at [171, 302] on icon "•" at bounding box center [173, 301] width 4 height 18
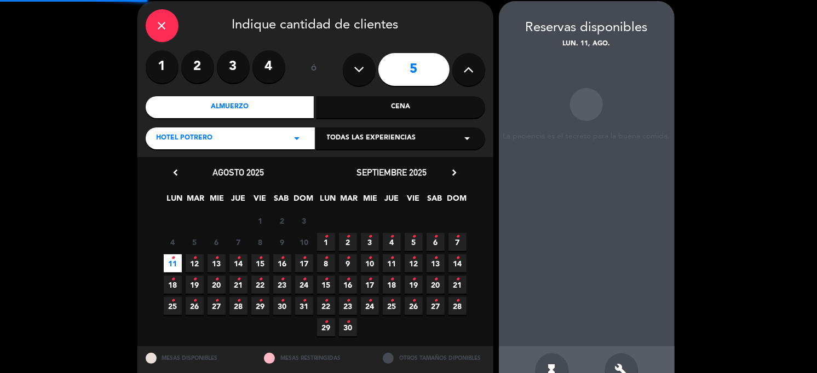
scroll to position [44, 0]
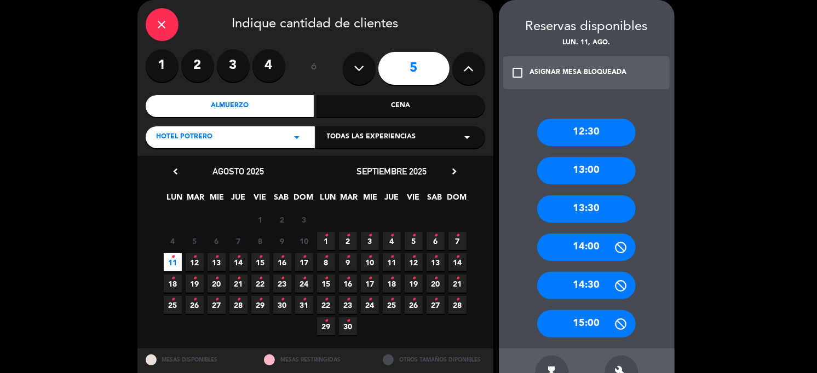
click at [270, 104] on div "Almuerzo" at bounding box center [230, 106] width 169 height 22
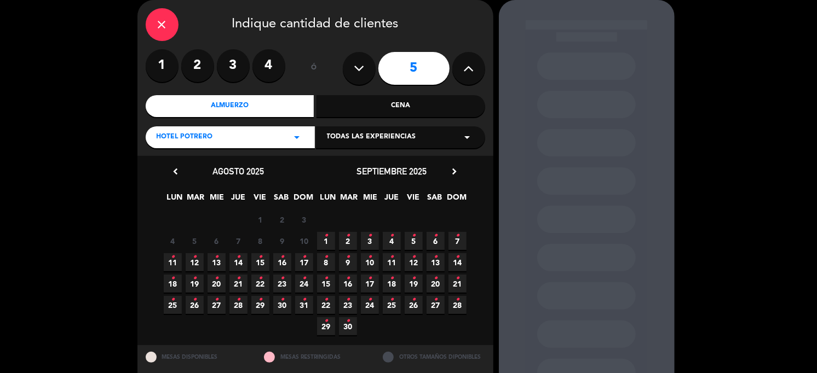
click at [169, 258] on span "11 •" at bounding box center [173, 262] width 18 height 18
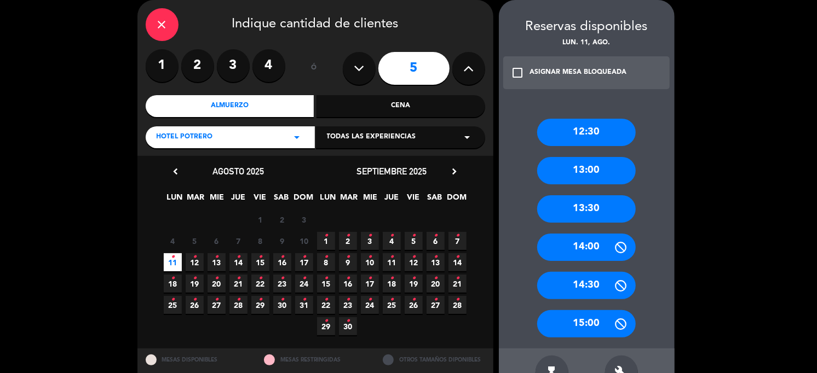
click at [592, 211] on div "13:30" at bounding box center [586, 208] width 99 height 27
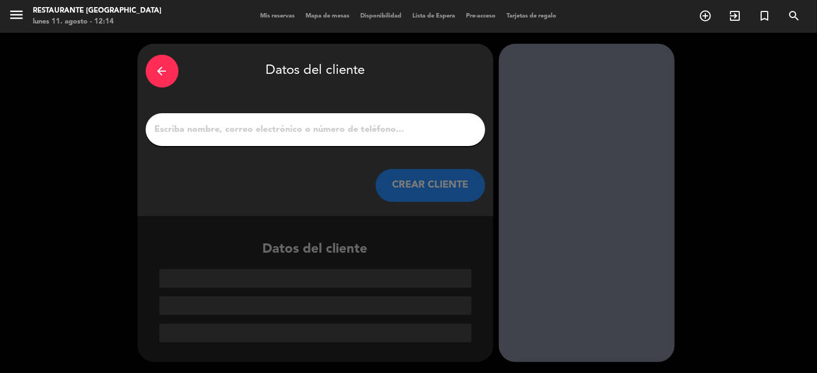
scroll to position [0, 0]
click at [204, 132] on input "1" at bounding box center [315, 129] width 323 height 15
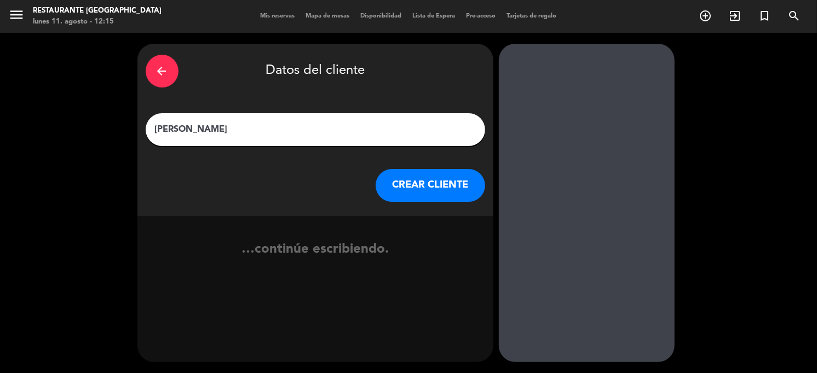
type input "[PERSON_NAME]"
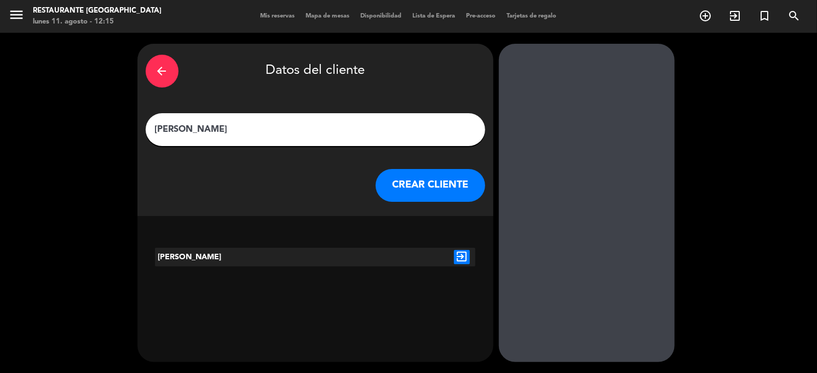
click at [432, 186] on button "CREAR CLIENTE" at bounding box center [429, 185] width 109 height 33
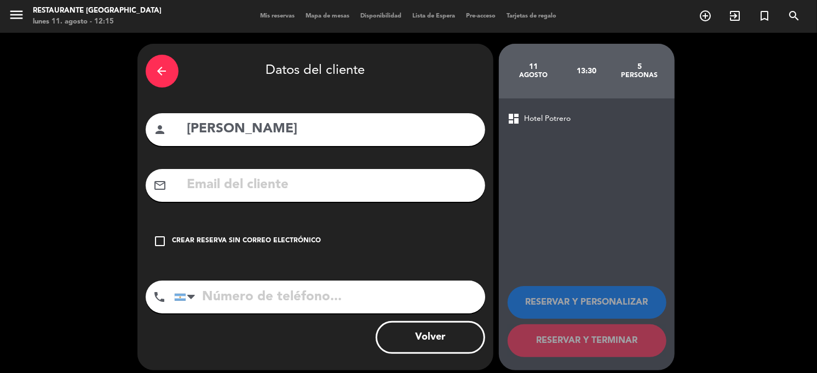
click at [333, 133] on input "[PERSON_NAME]" at bounding box center [331, 129] width 291 height 22
click at [166, 75] on icon "arrow_back" at bounding box center [161, 71] width 13 height 13
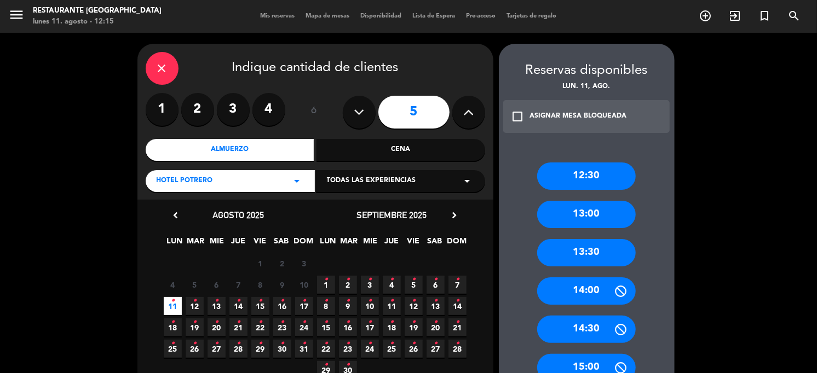
click at [582, 247] on div "13:30" at bounding box center [586, 252] width 99 height 27
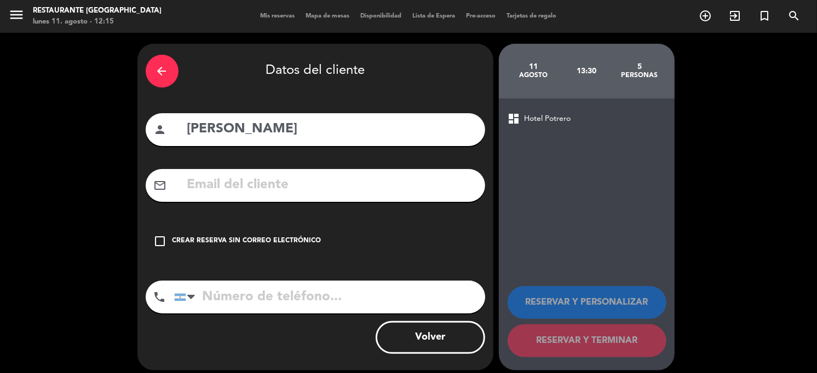
click at [319, 128] on input "[PERSON_NAME]" at bounding box center [331, 129] width 291 height 22
type input "[PERSON_NAME]"
click at [163, 240] on icon "check_box_outline_blank" at bounding box center [160, 241] width 13 height 13
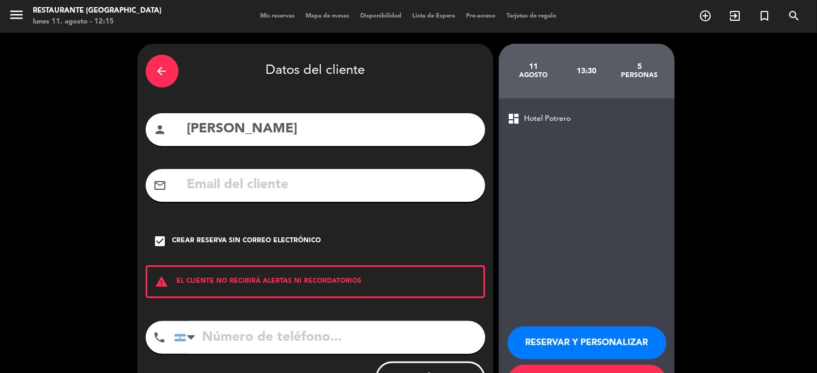
click at [166, 62] on div "arrow_back" at bounding box center [162, 71] width 33 height 33
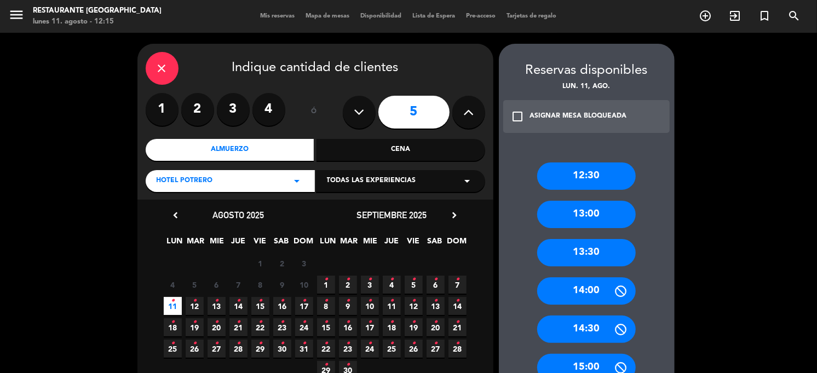
click at [176, 62] on div "close" at bounding box center [162, 68] width 33 height 33
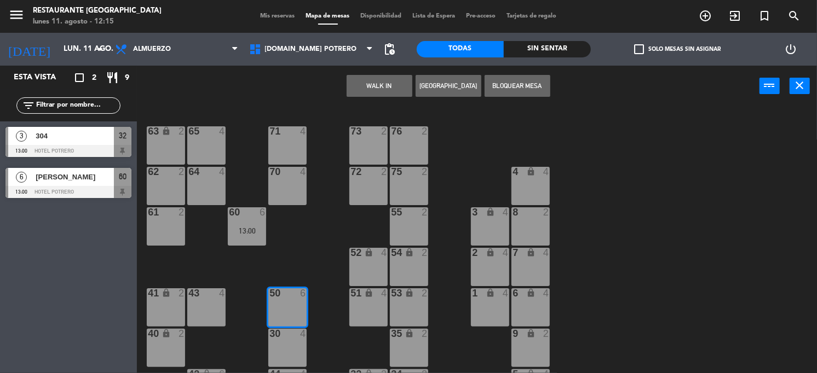
click at [468, 89] on button "[GEOGRAPHIC_DATA]" at bounding box center [448, 86] width 66 height 22
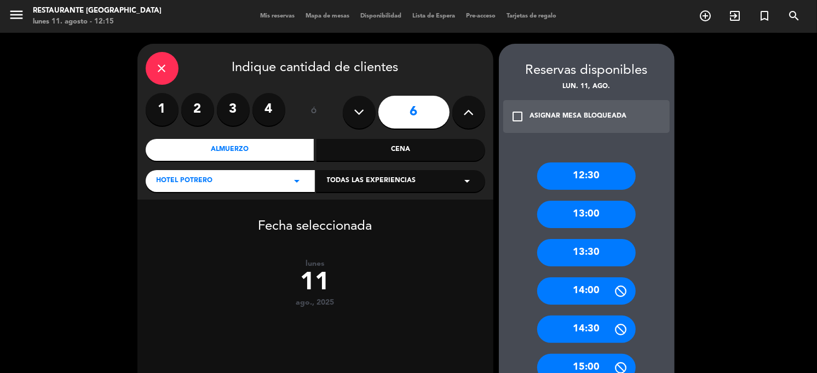
click at [359, 114] on icon at bounding box center [359, 112] width 10 height 16
type input "5"
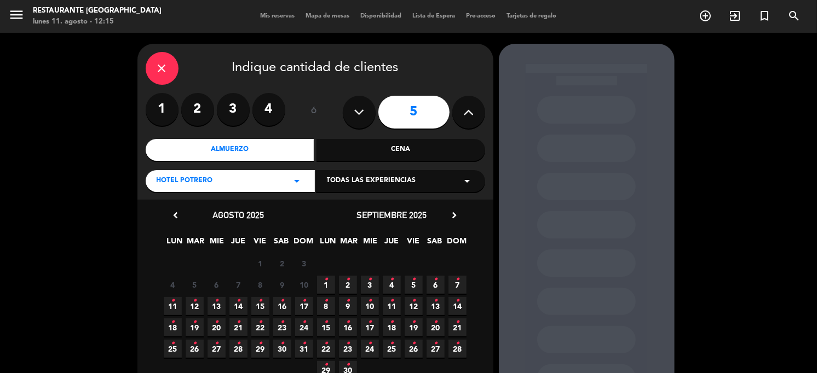
click at [168, 300] on span "11 •" at bounding box center [173, 306] width 18 height 18
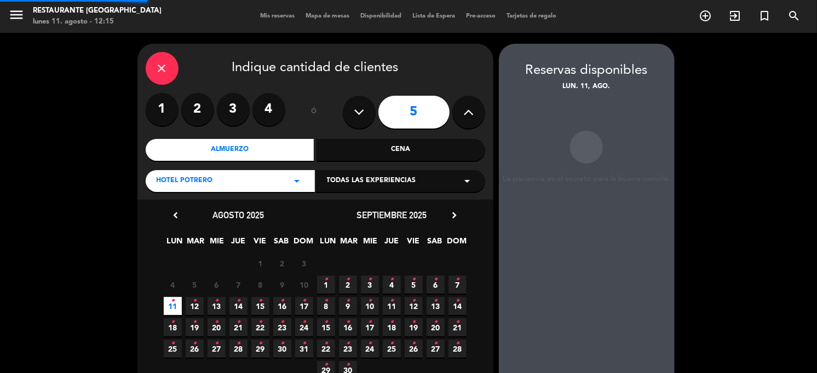
scroll to position [44, 0]
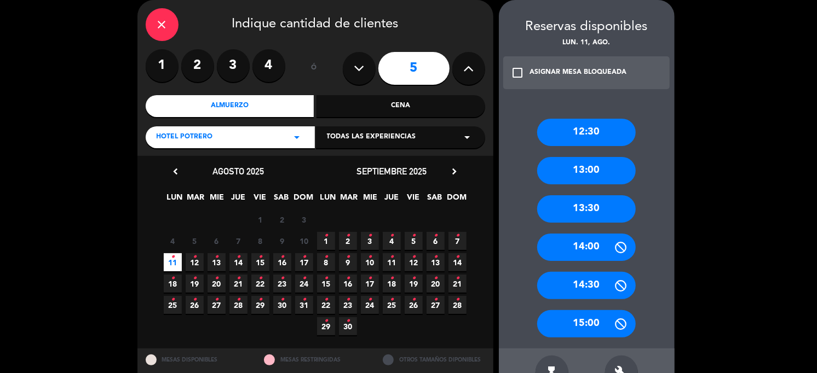
click at [612, 211] on div "13:30" at bounding box center [586, 208] width 99 height 27
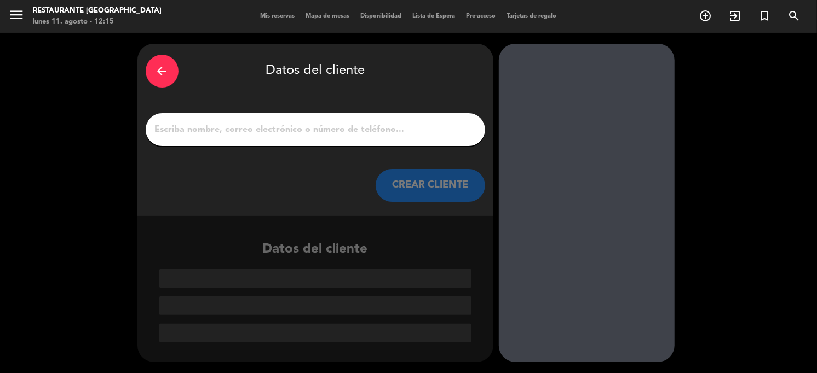
click at [176, 132] on input "1" at bounding box center [315, 129] width 323 height 15
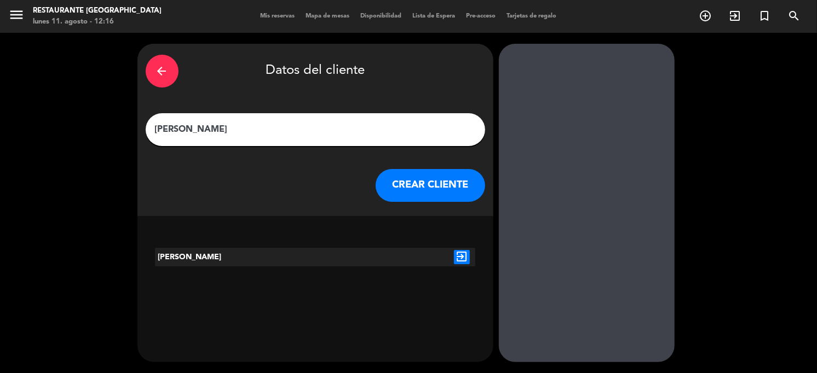
type input "[PERSON_NAME]"
click at [462, 257] on icon "exit_to_app" at bounding box center [462, 257] width 16 height 14
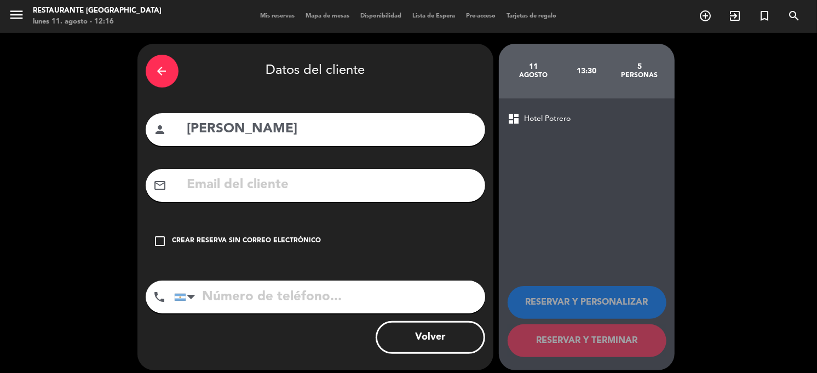
click at [163, 241] on icon "check_box_outline_blank" at bounding box center [160, 241] width 13 height 13
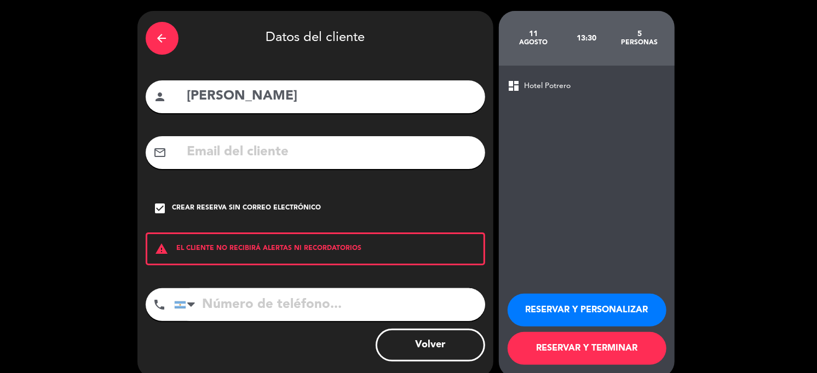
scroll to position [48, 0]
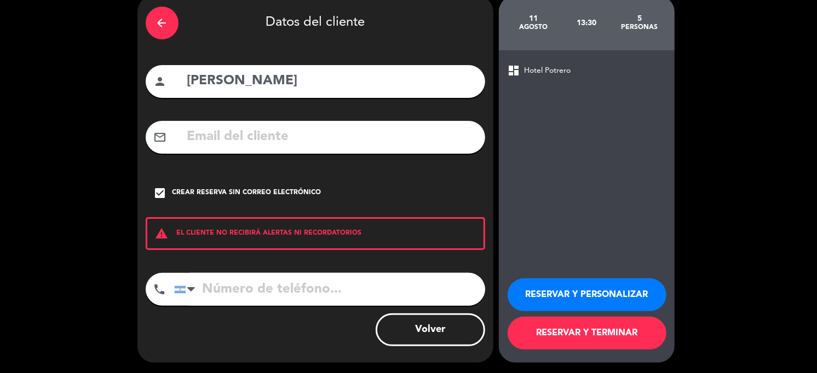
click at [541, 326] on button "RESERVAR Y TERMINAR" at bounding box center [586, 333] width 159 height 33
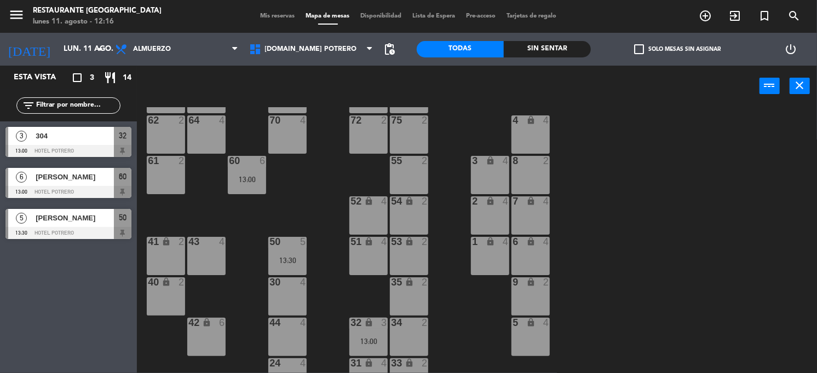
scroll to position [18, 0]
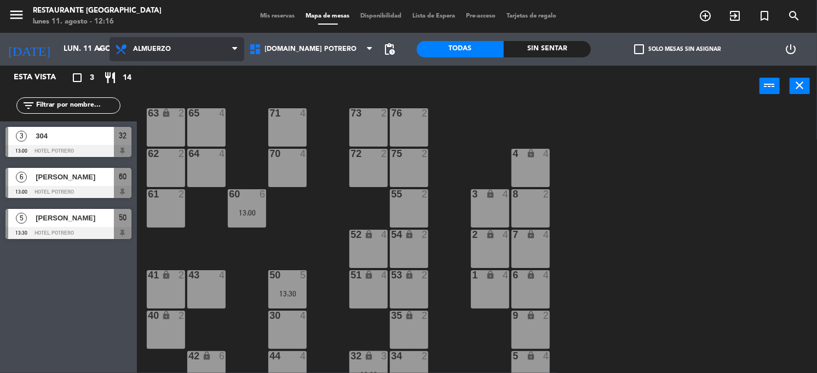
click at [231, 42] on span "Almuerzo" at bounding box center [176, 49] width 135 height 24
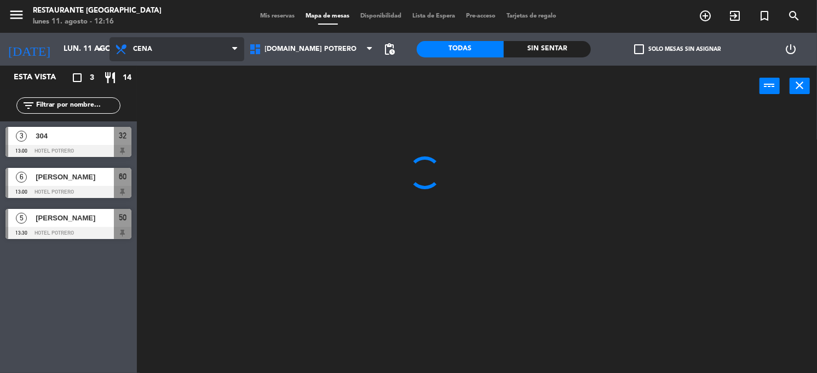
scroll to position [0, 0]
click at [179, 92] on ng-component "menu Restaurante Hotel Potrero [DATE] 11. agosto - 12:16 Mis reservas Mapa de m…" at bounding box center [408, 186] width 817 height 373
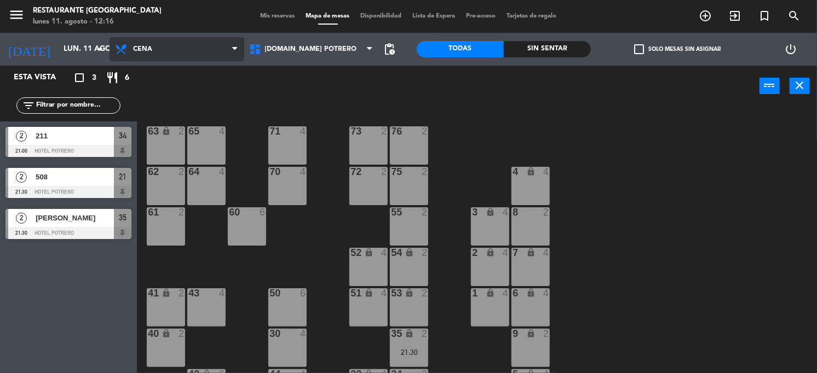
click at [228, 42] on span "Cena" at bounding box center [176, 49] width 135 height 24
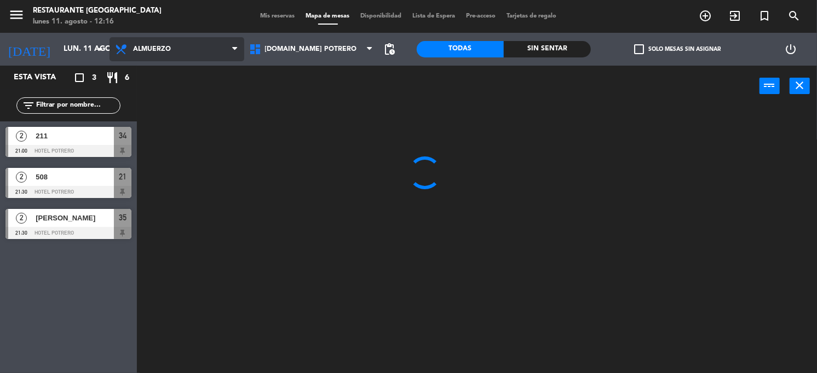
click at [189, 73] on ng-component "menu Restaurante Hotel Potrero [DATE] 11. agosto - 12:16 Mis reservas Mapa de m…" at bounding box center [408, 186] width 817 height 373
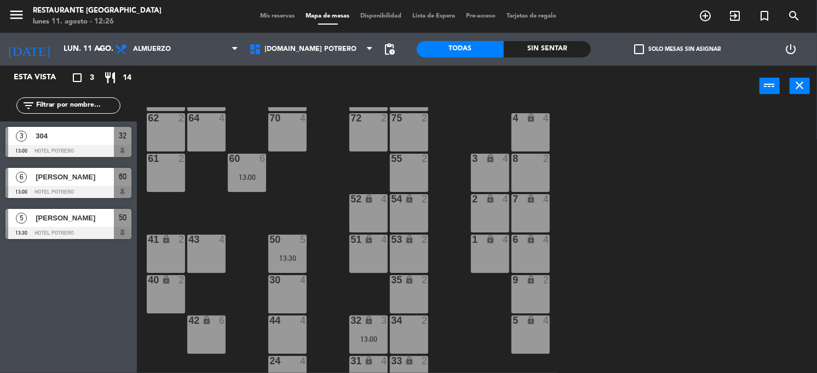
scroll to position [137, 0]
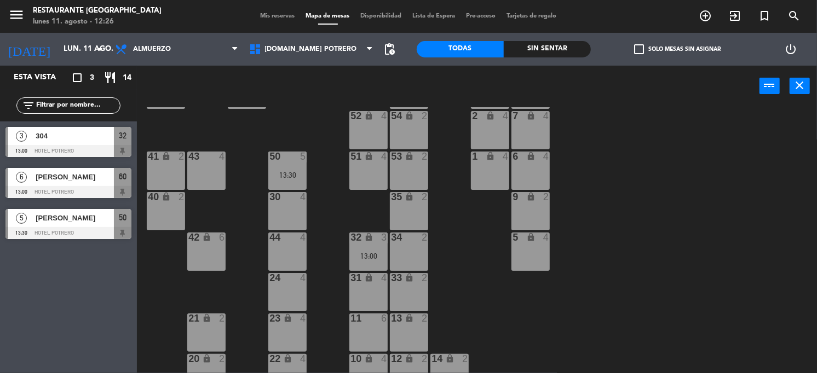
click at [208, 262] on div "42 lock 6" at bounding box center [206, 252] width 38 height 38
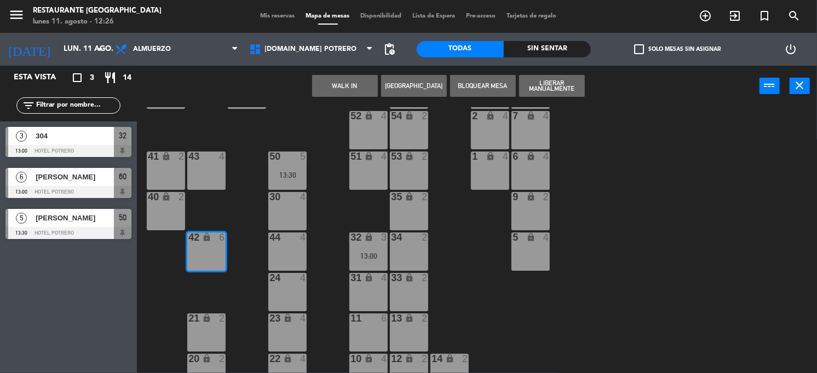
click at [406, 91] on button "[GEOGRAPHIC_DATA]" at bounding box center [414, 86] width 66 height 22
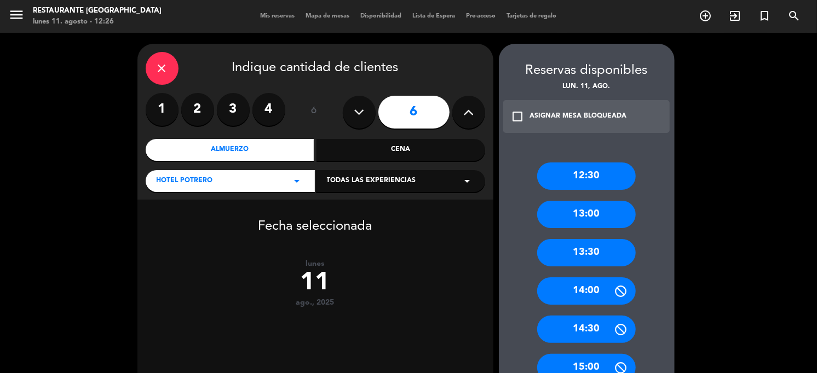
click at [359, 122] on button at bounding box center [359, 112] width 33 height 33
type input "5"
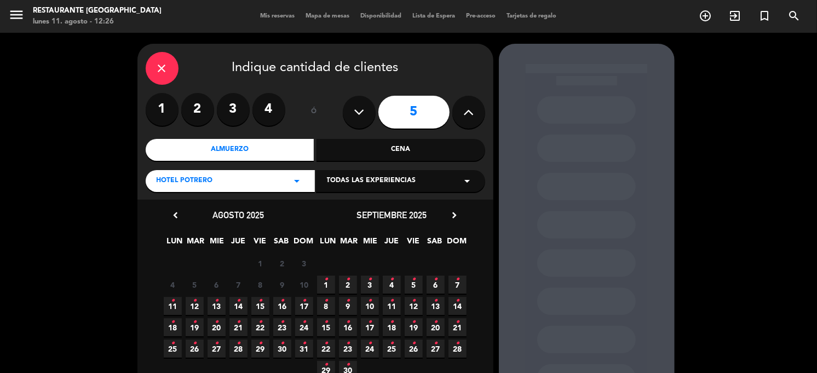
click at [387, 308] on span "11 •" at bounding box center [392, 306] width 18 height 18
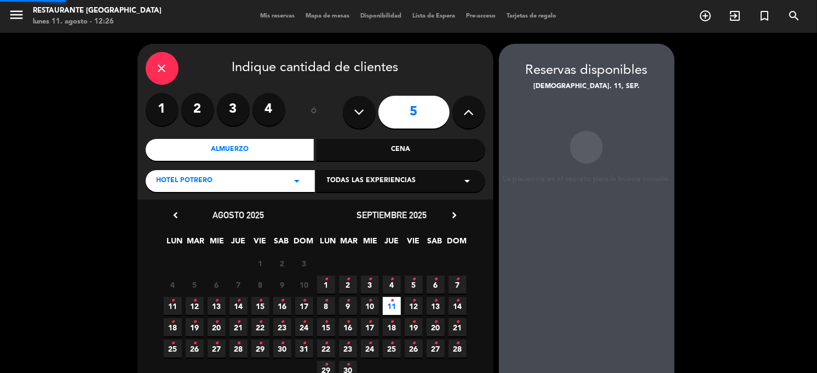
scroll to position [44, 0]
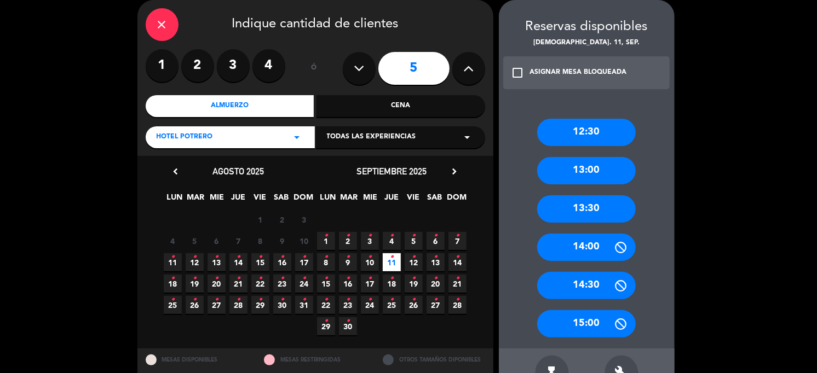
click at [591, 248] on div "14:00" at bounding box center [586, 247] width 99 height 27
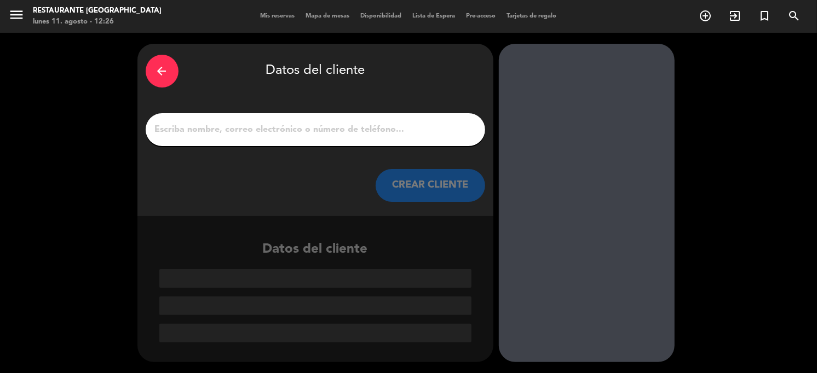
click at [173, 129] on input "1" at bounding box center [315, 129] width 323 height 15
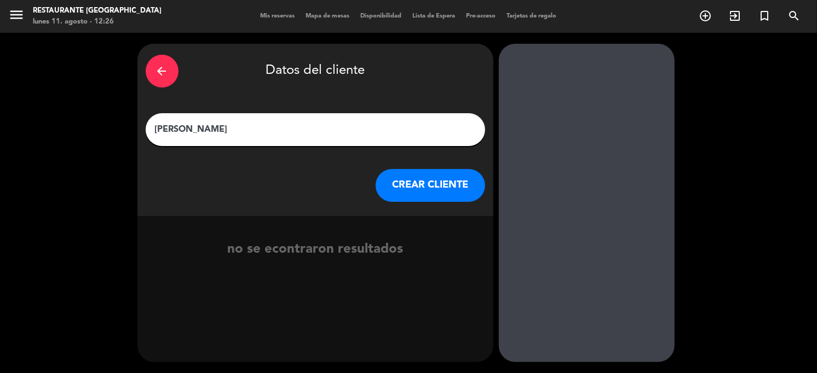
type input "[PERSON_NAME]"
click at [455, 172] on button "CREAR CLIENTE" at bounding box center [429, 185] width 109 height 33
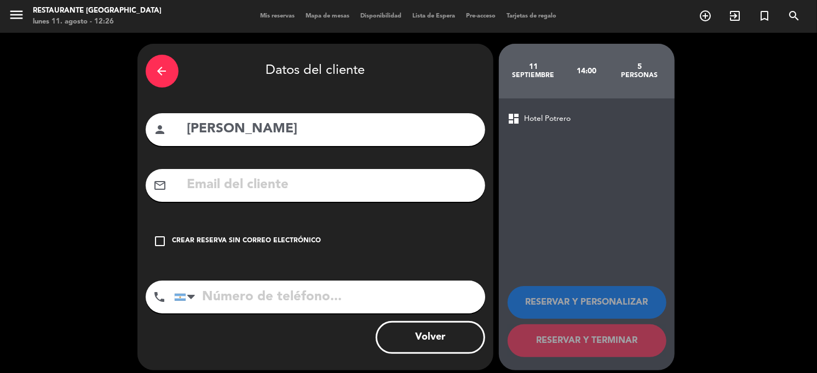
click at [154, 238] on icon "check_box_outline_blank" at bounding box center [160, 241] width 13 height 13
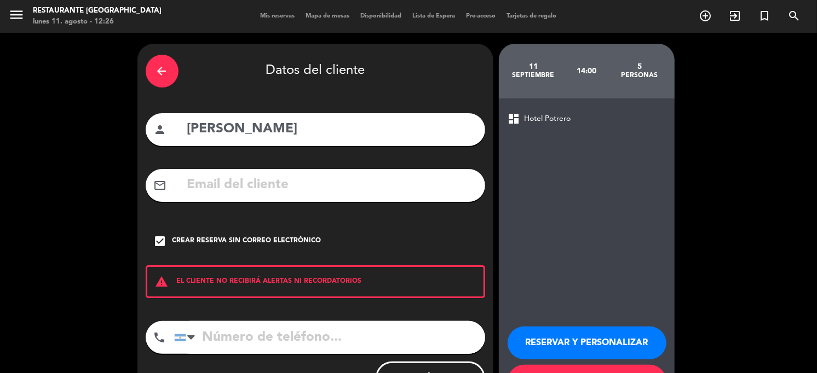
scroll to position [48, 0]
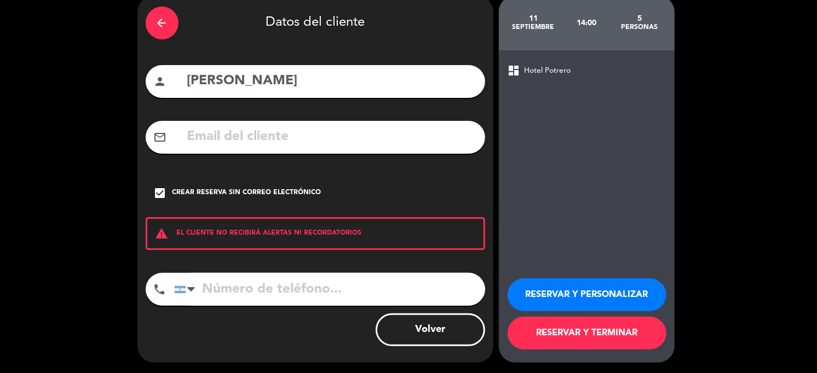
click at [624, 338] on button "RESERVAR Y TERMINAR" at bounding box center [586, 333] width 159 height 33
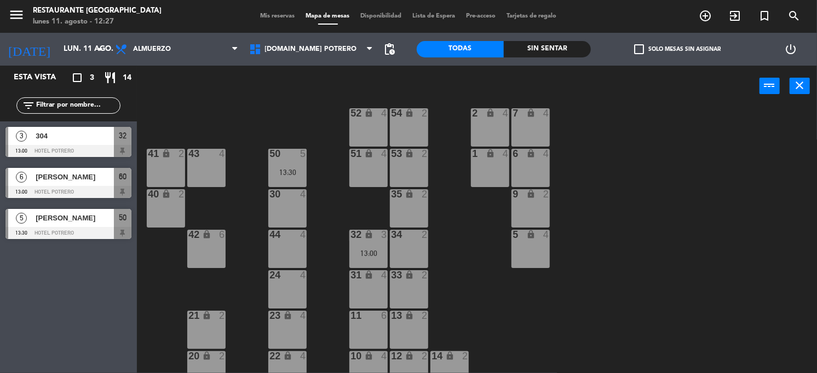
scroll to position [155, 0]
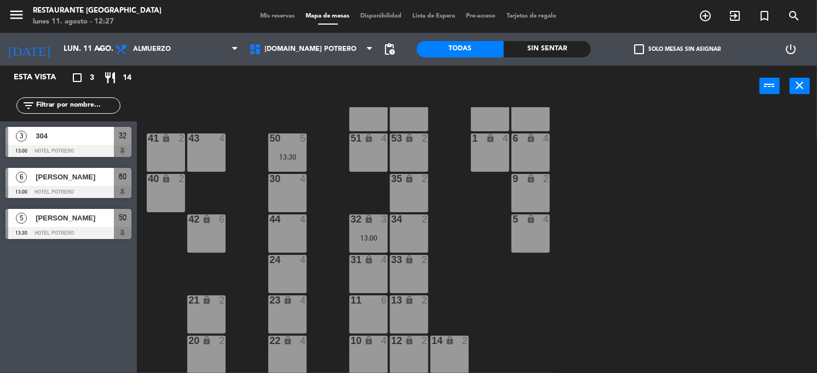
click at [201, 234] on div "42 lock 6" at bounding box center [206, 234] width 38 height 38
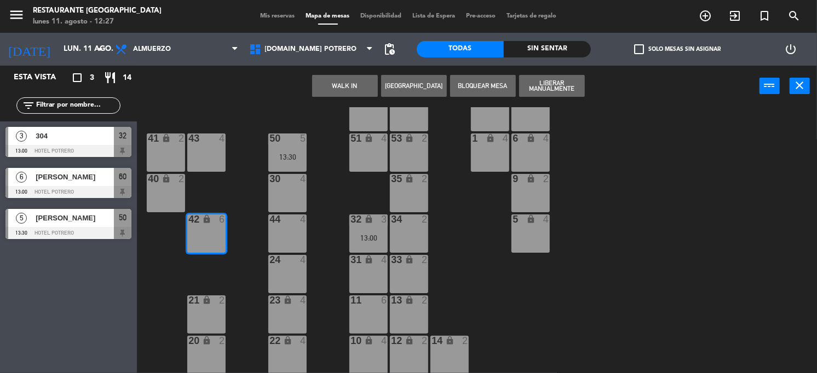
click at [413, 80] on button "[GEOGRAPHIC_DATA]" at bounding box center [414, 86] width 66 height 22
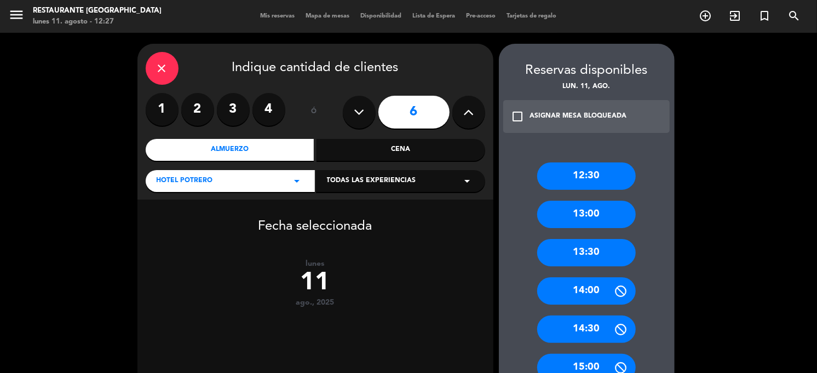
click at [356, 111] on icon at bounding box center [359, 112] width 10 height 16
type input "5"
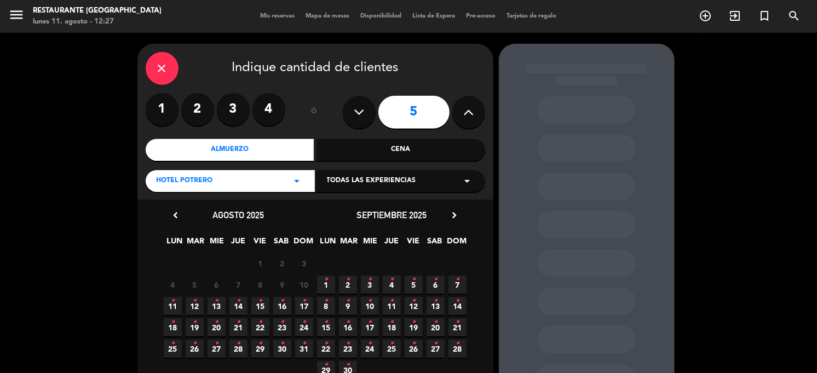
click at [389, 300] on span "11 •" at bounding box center [392, 306] width 18 height 18
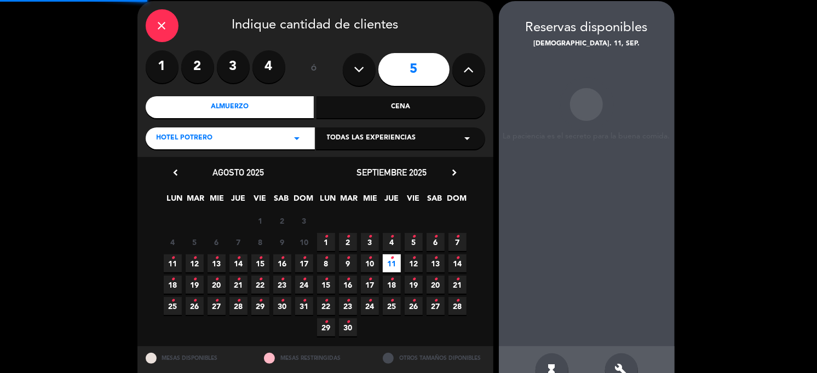
scroll to position [44, 0]
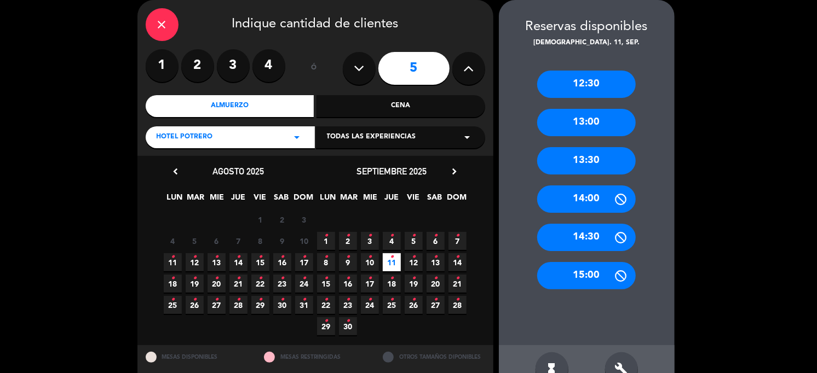
click at [594, 204] on div "14:00" at bounding box center [586, 199] width 99 height 27
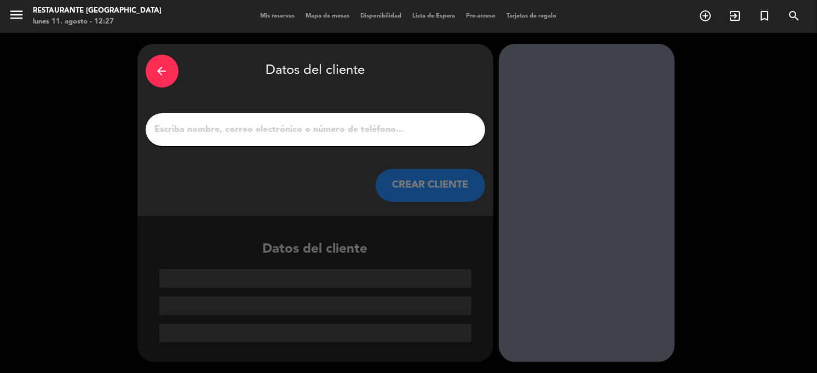
click at [337, 132] on input "1" at bounding box center [315, 129] width 323 height 15
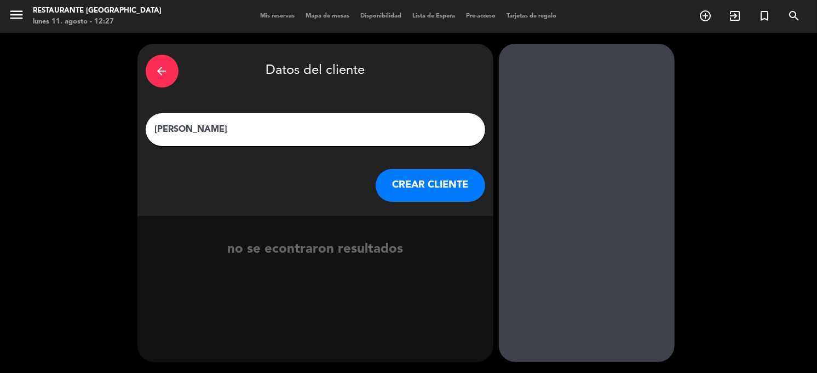
type input "[PERSON_NAME]"
click at [477, 183] on button "CREAR CLIENTE" at bounding box center [429, 185] width 109 height 33
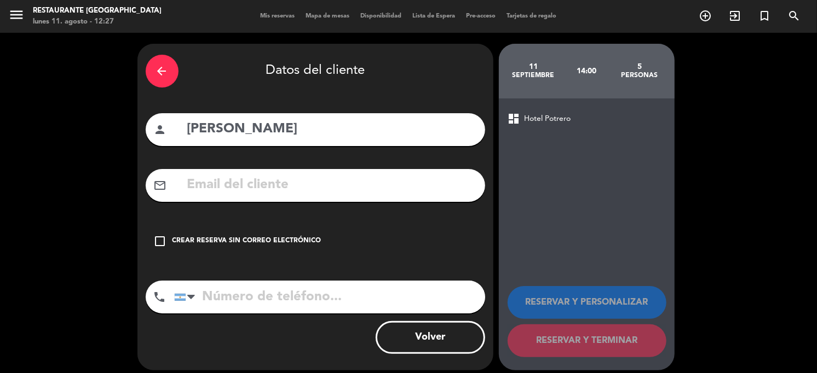
click at [160, 245] on icon "check_box_outline_blank" at bounding box center [160, 241] width 13 height 13
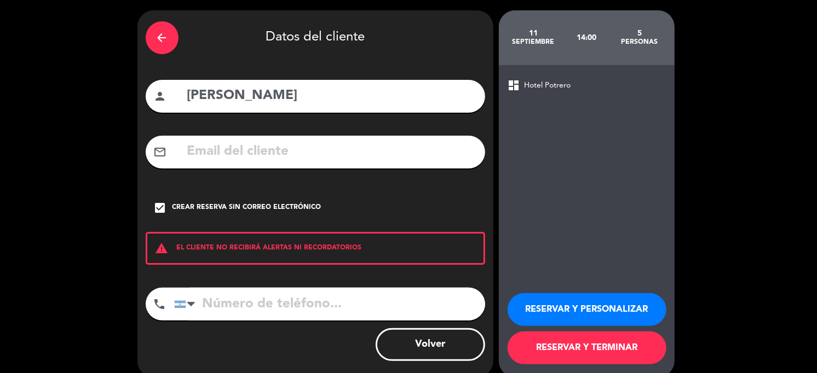
scroll to position [48, 0]
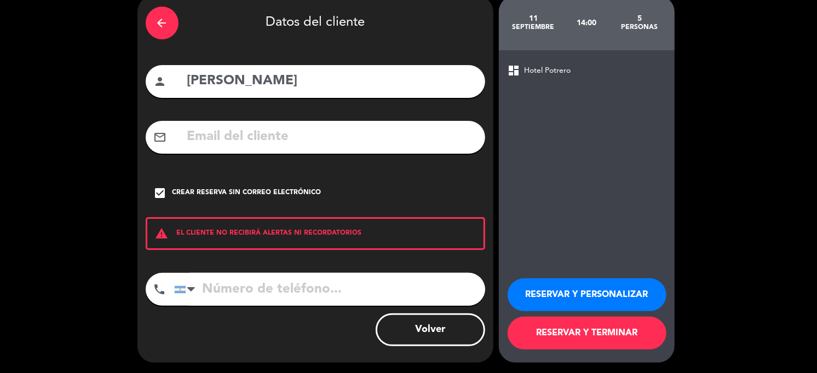
click at [549, 336] on button "RESERVAR Y TERMINAR" at bounding box center [586, 333] width 159 height 33
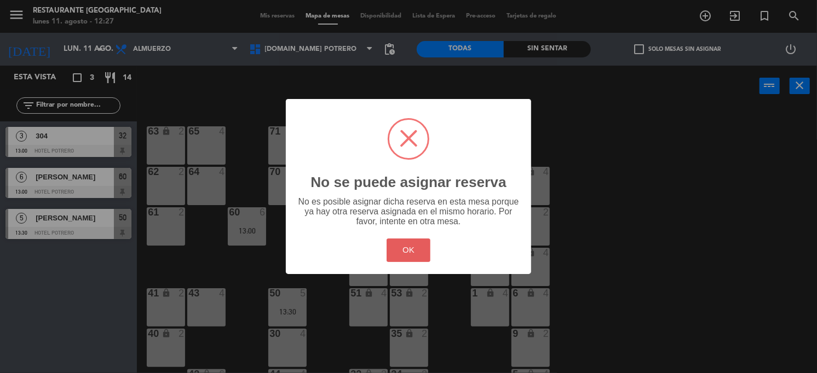
click at [406, 253] on button "OK" at bounding box center [408, 251] width 44 height 24
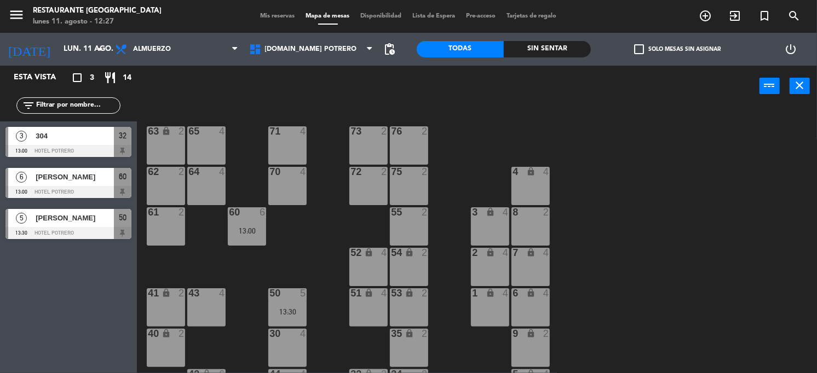
scroll to position [68, 0]
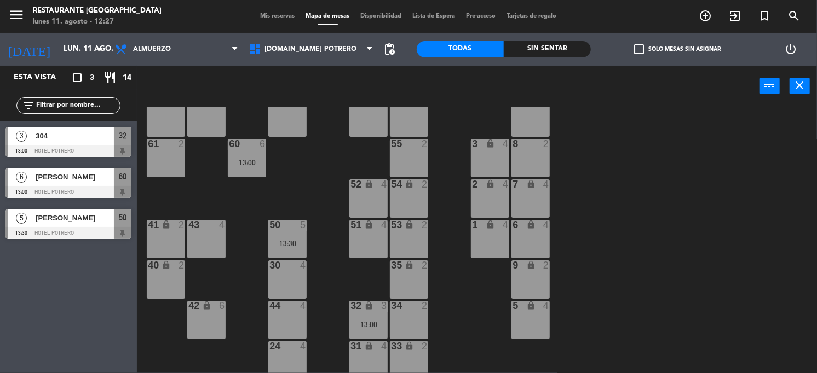
click at [207, 317] on div "42 lock 6" at bounding box center [206, 320] width 38 height 38
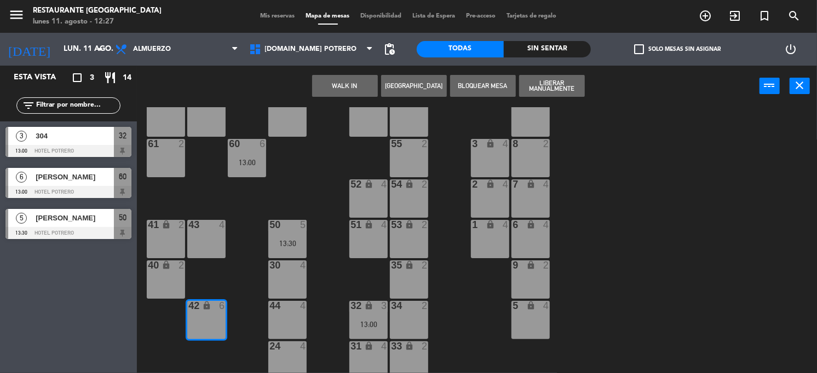
click at [407, 83] on button "[GEOGRAPHIC_DATA]" at bounding box center [414, 86] width 66 height 22
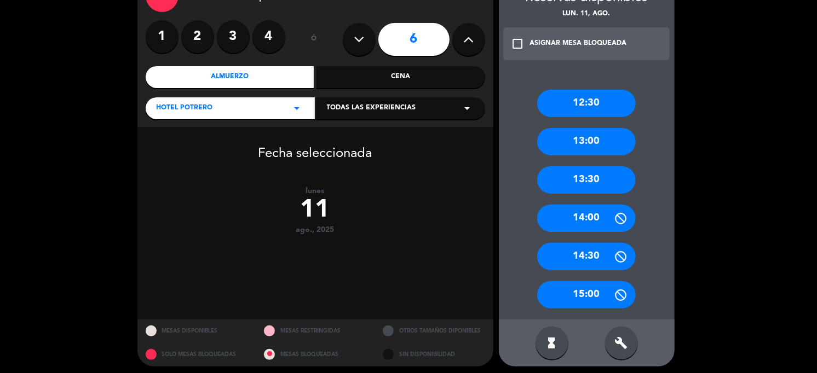
scroll to position [77, 0]
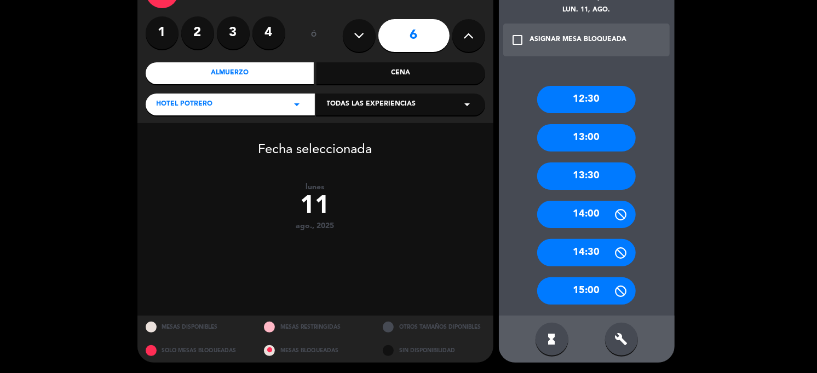
click at [586, 174] on div "13:30" at bounding box center [586, 176] width 99 height 27
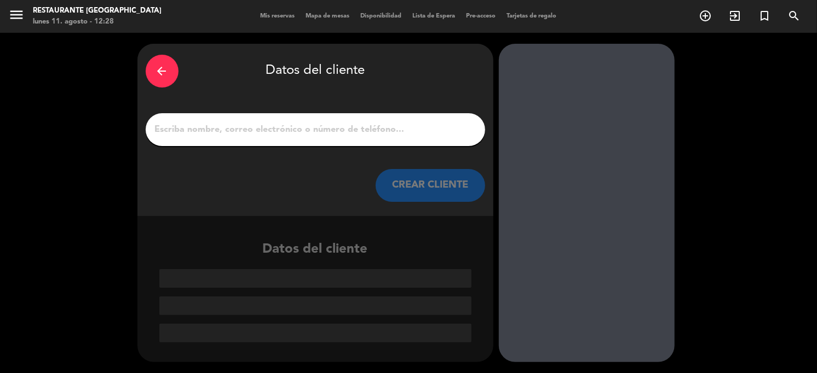
click at [225, 139] on div at bounding box center [315, 129] width 339 height 33
click at [222, 119] on div at bounding box center [315, 129] width 339 height 33
click at [222, 125] on input "1" at bounding box center [315, 129] width 323 height 15
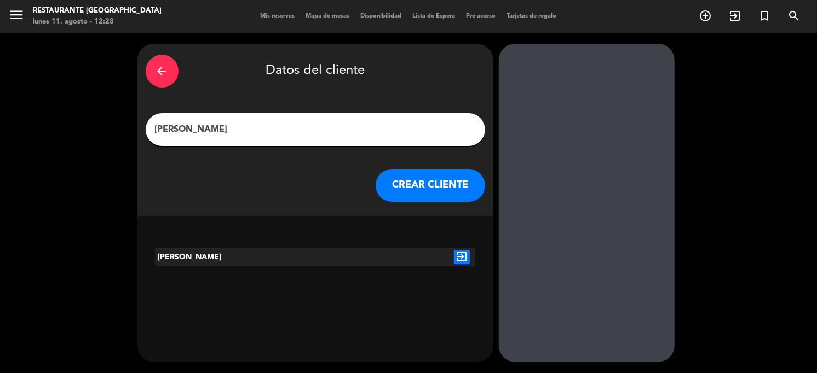
type input "[PERSON_NAME]"
click at [459, 170] on button "CREAR CLIENTE" at bounding box center [429, 185] width 109 height 33
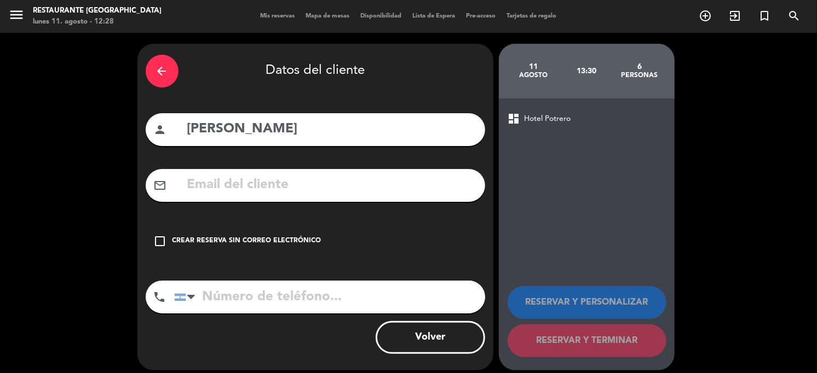
click at [162, 238] on icon "check_box_outline_blank" at bounding box center [160, 241] width 13 height 13
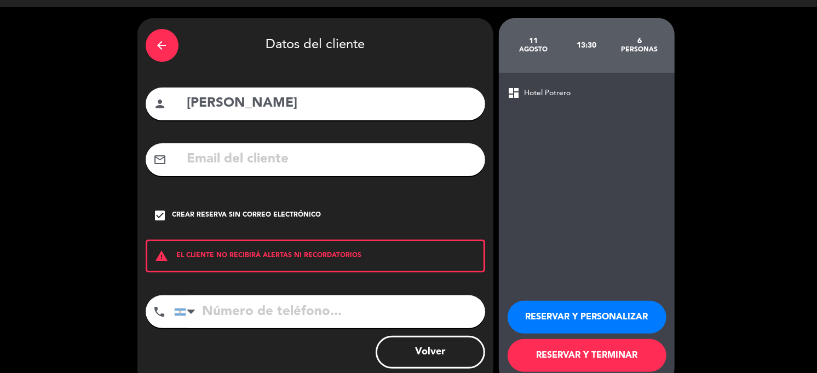
scroll to position [48, 0]
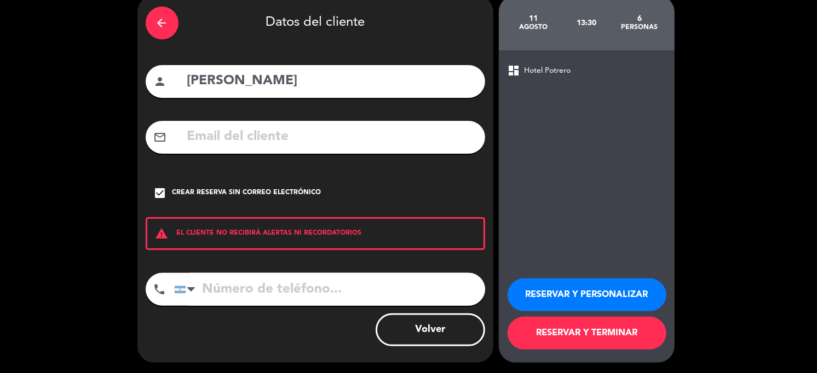
click at [584, 330] on button "RESERVAR Y TERMINAR" at bounding box center [586, 333] width 159 height 33
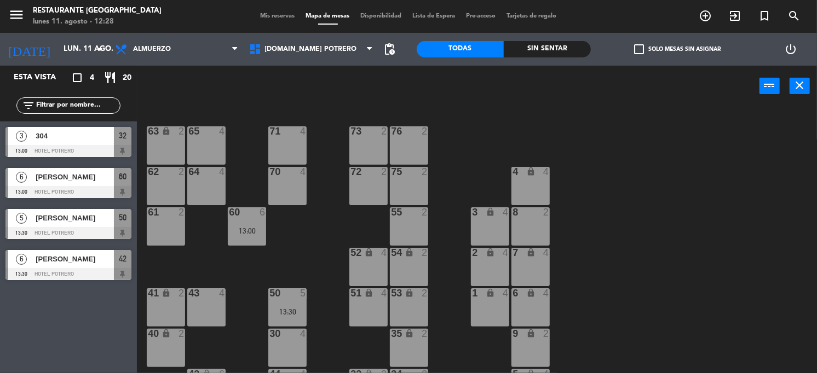
click at [67, 266] on div "[PERSON_NAME]" at bounding box center [73, 259] width 79 height 18
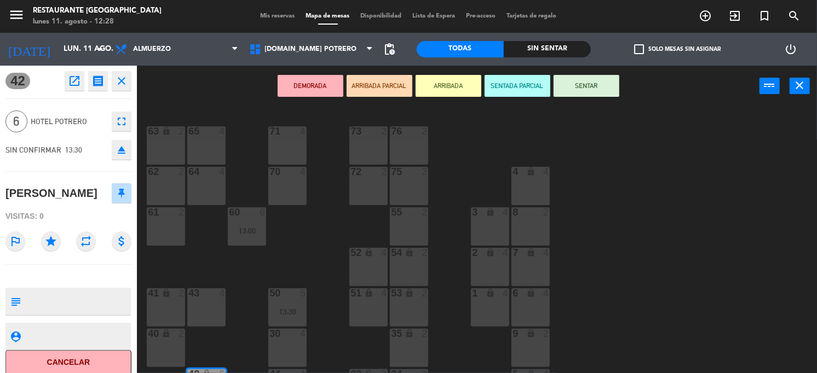
click at [114, 83] on button "close" at bounding box center [122, 81] width 20 height 20
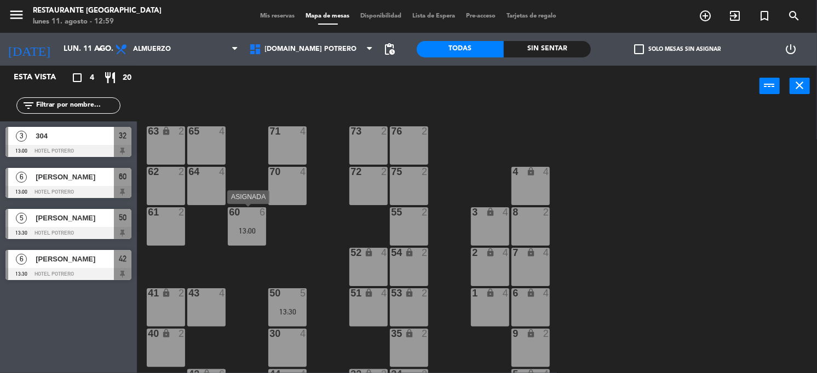
click at [244, 229] on div "13:00" at bounding box center [247, 231] width 38 height 8
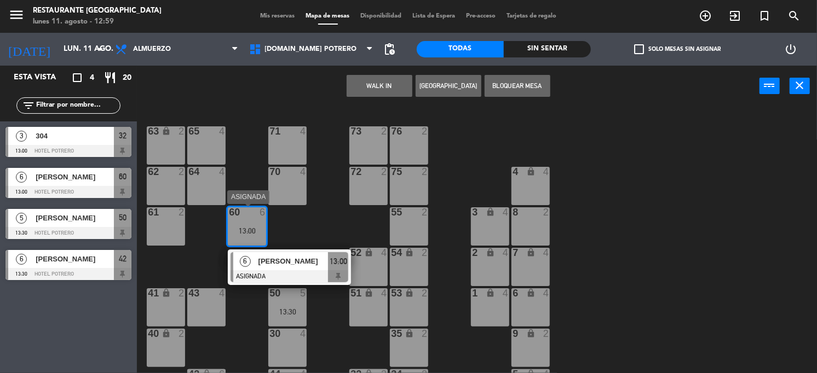
click at [291, 265] on span "[PERSON_NAME]" at bounding box center [293, 261] width 70 height 11
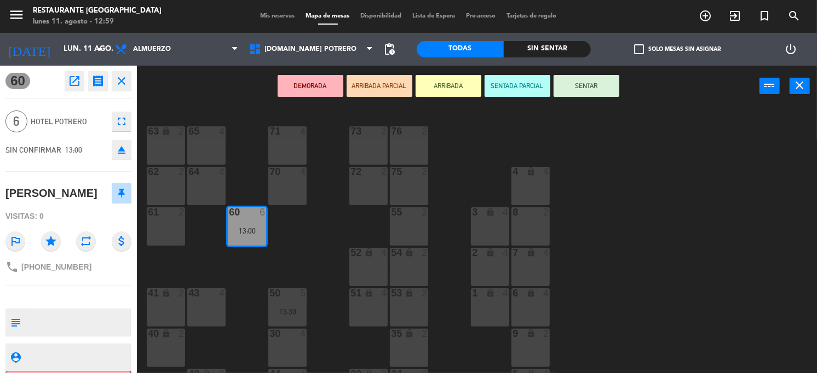
click at [575, 98] on div "DEMORADA ARRIBADA PARCIAL ARRIBADA SENTADA PARCIAL SENTAR power_input close" at bounding box center [448, 87] width 622 height 42
click at [576, 86] on button "SENTAR" at bounding box center [586, 86] width 66 height 22
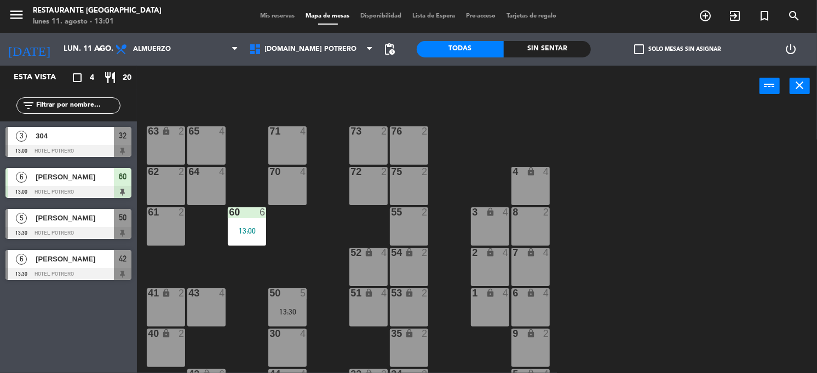
click at [90, 146] on div at bounding box center [68, 151] width 126 height 12
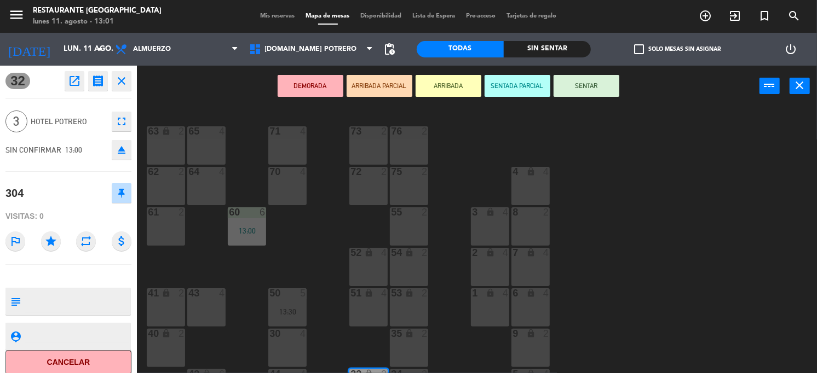
click at [628, 194] on div "65 4 71 4 73 2 76 2 63 lock 2 64 4 62 2 70 4 72 2 75 2 4 lock 4 55 2 60 6 13:00…" at bounding box center [480, 240] width 671 height 267
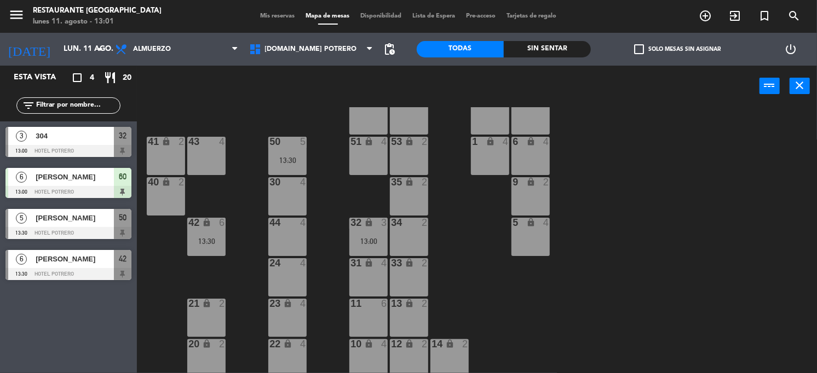
scroll to position [155, 0]
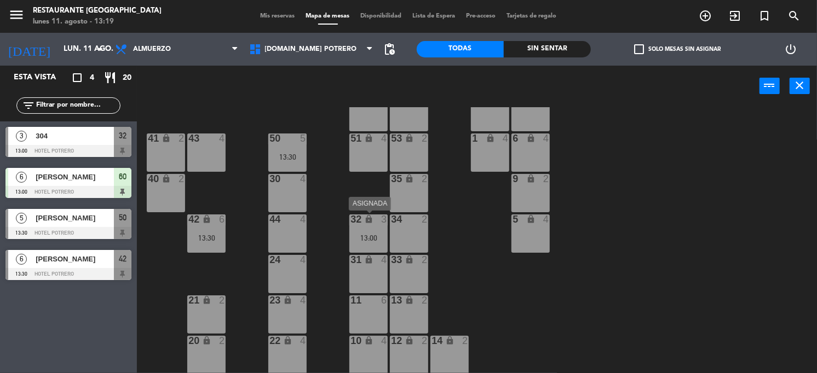
click at [368, 227] on div "32 lock 3 13:00" at bounding box center [368, 234] width 38 height 38
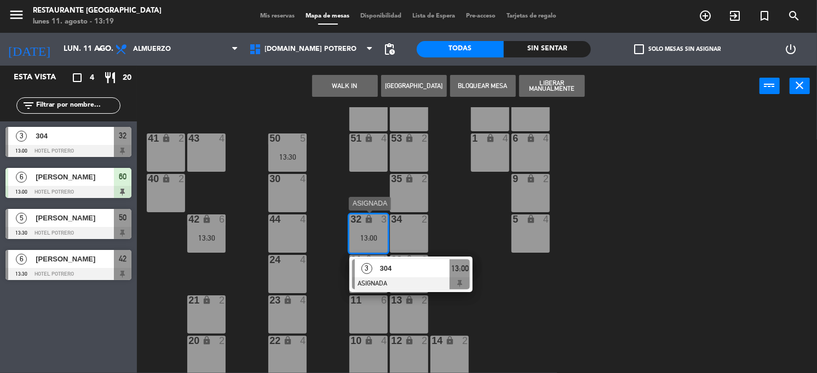
click at [404, 272] on span "304" at bounding box center [415, 268] width 70 height 11
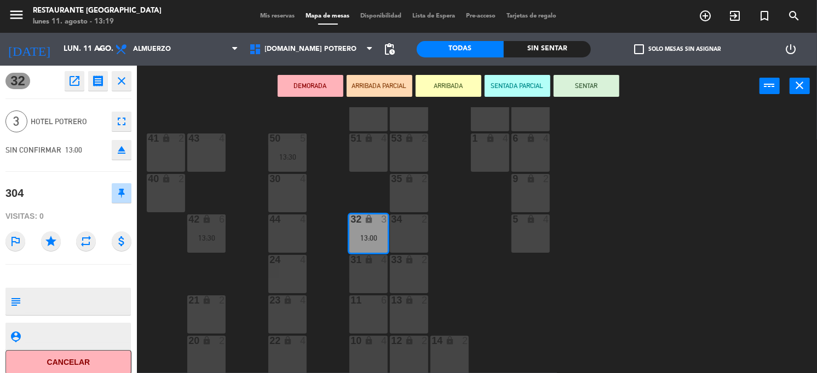
click at [599, 85] on button "SENTAR" at bounding box center [586, 86] width 66 height 22
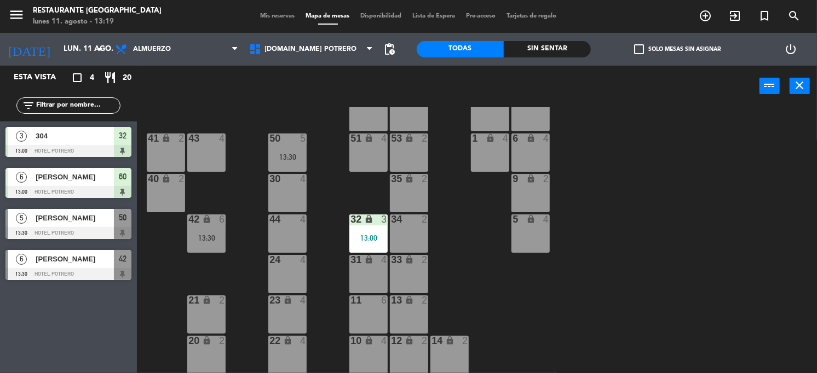
click at [369, 265] on div "31 lock 4" at bounding box center [368, 274] width 38 height 38
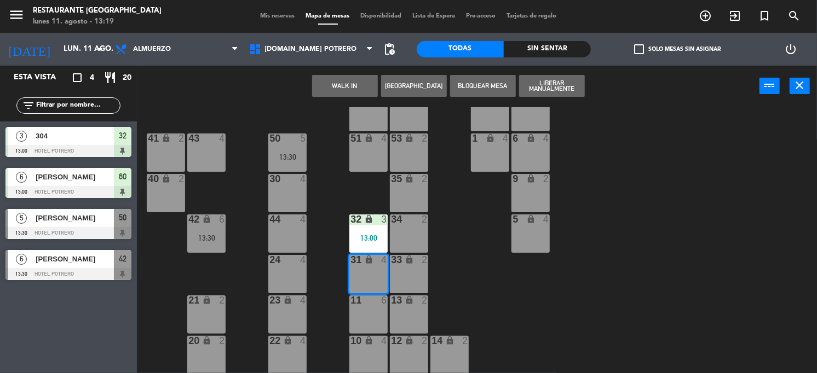
click at [490, 88] on button "Bloquear Mesa" at bounding box center [483, 86] width 66 height 22
